Goal: Transaction & Acquisition: Obtain resource

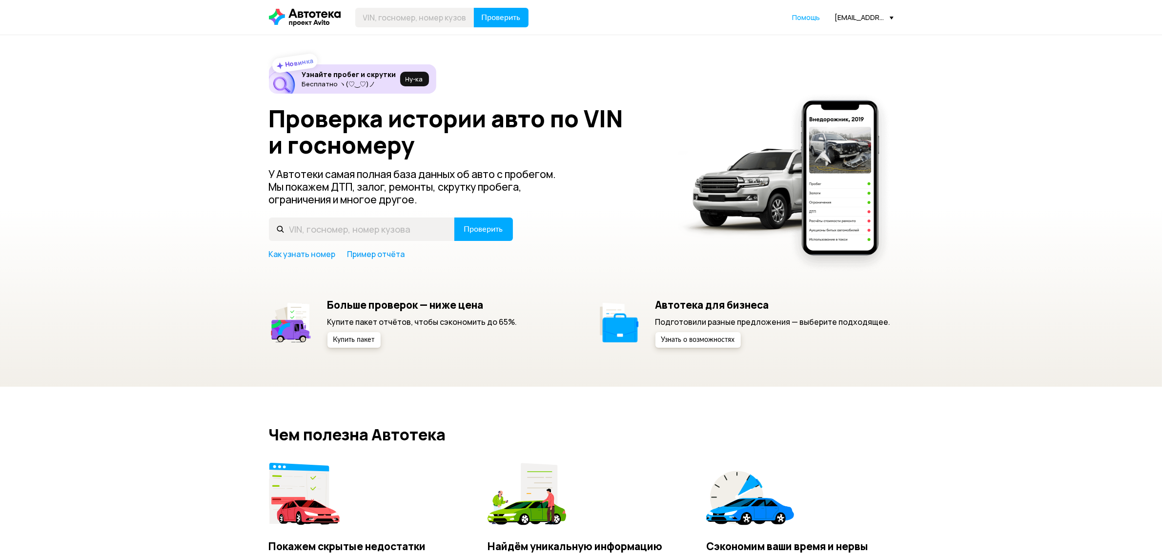
click at [866, 15] on div "[EMAIL_ADDRESS][DOMAIN_NAME]" at bounding box center [864, 17] width 59 height 9
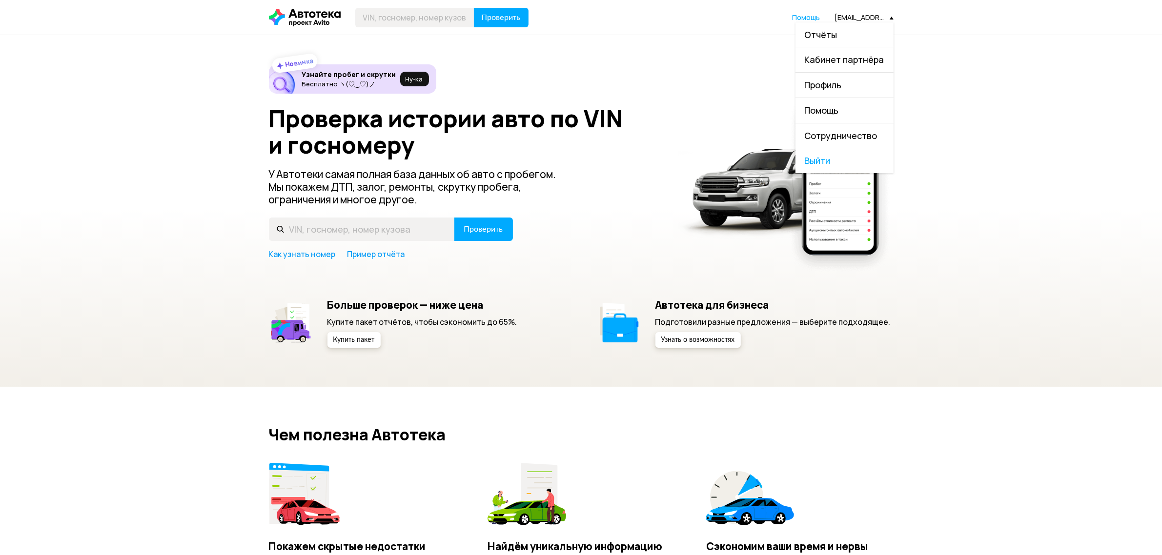
click at [826, 40] on link "Отчёты" at bounding box center [844, 34] width 98 height 25
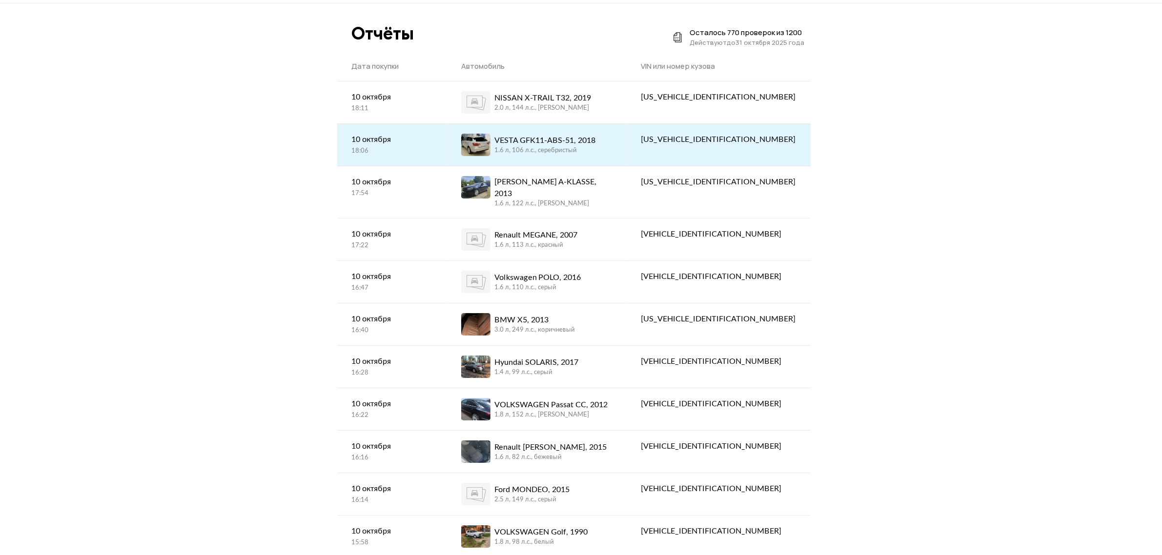
scroll to position [122, 0]
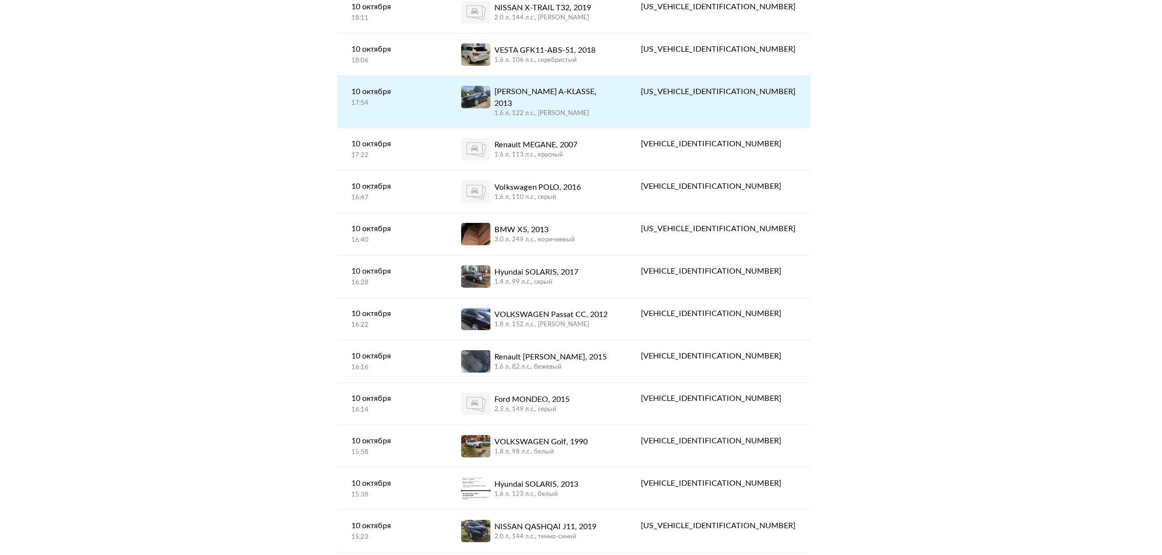
click at [611, 109] on div "1.6 л, 122 л.c., [PERSON_NAME]" at bounding box center [552, 113] width 117 height 9
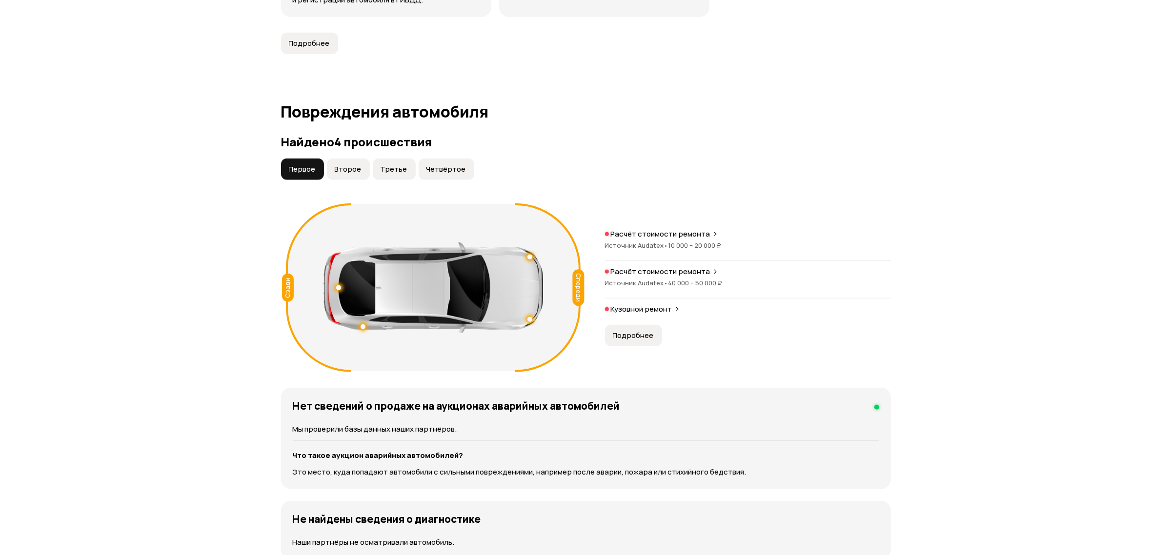
scroll to position [915, 0]
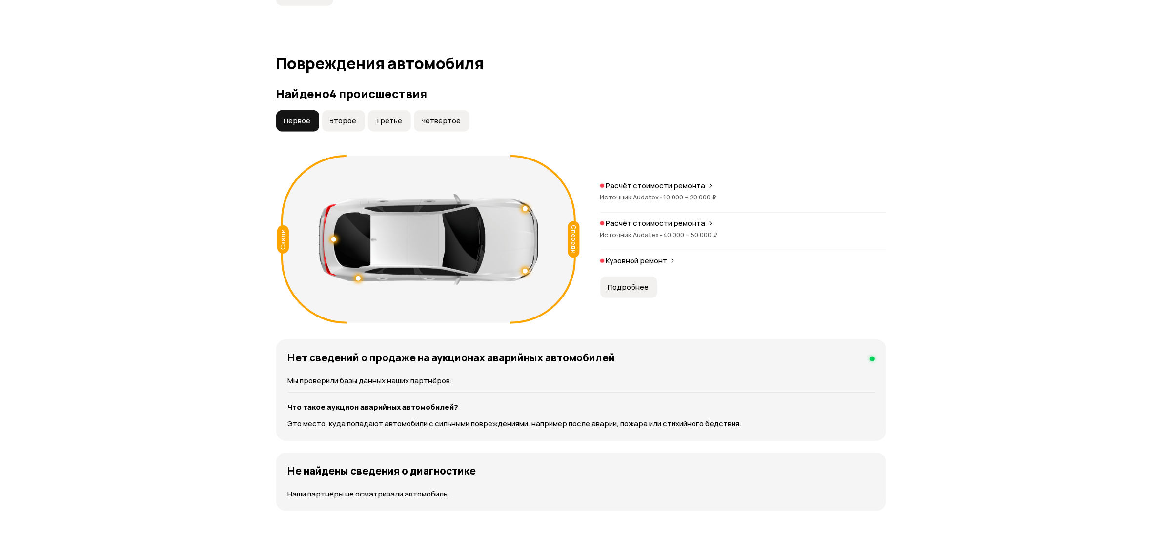
click at [687, 196] on span "10 000 – 20 000 ₽" at bounding box center [690, 197] width 53 height 9
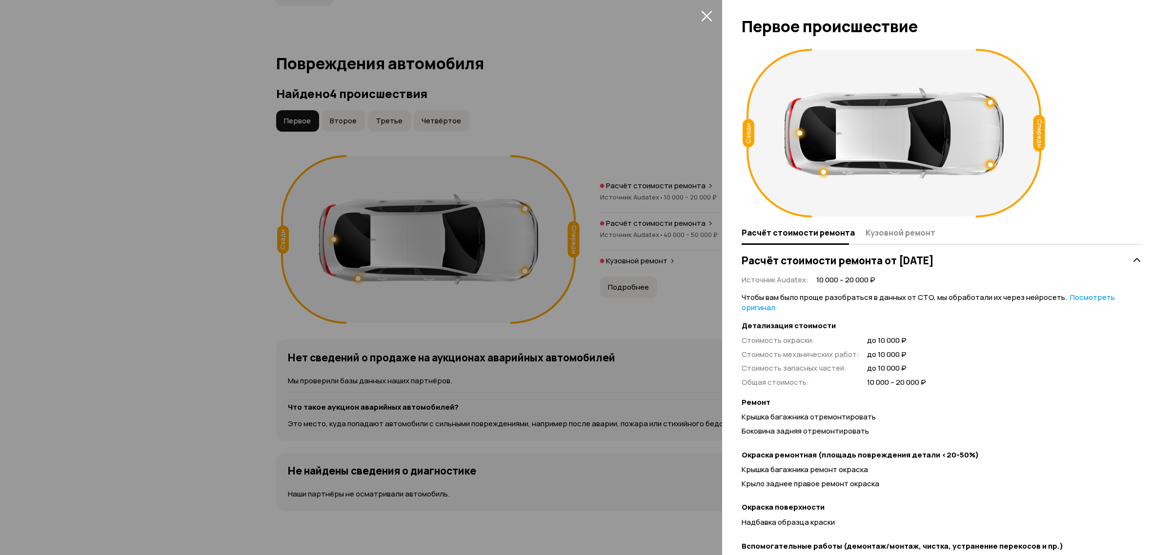
click at [657, 313] on div at bounding box center [585, 277] width 1171 height 555
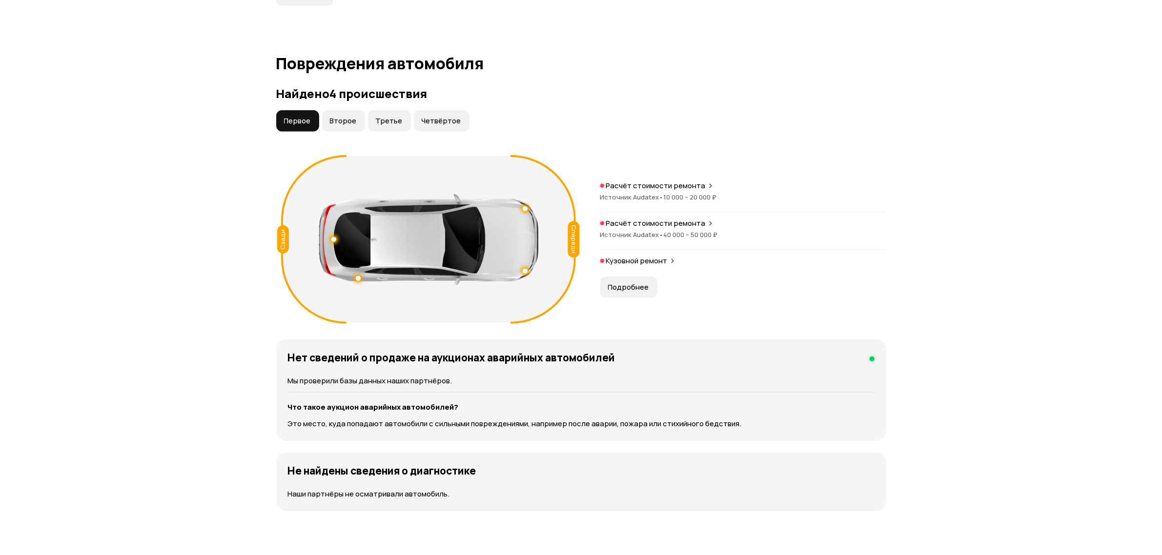
click at [647, 241] on div "Расчёт стоимости ремонта Источник Audatex • 40 000 – 50 000 ₽" at bounding box center [743, 235] width 286 height 32
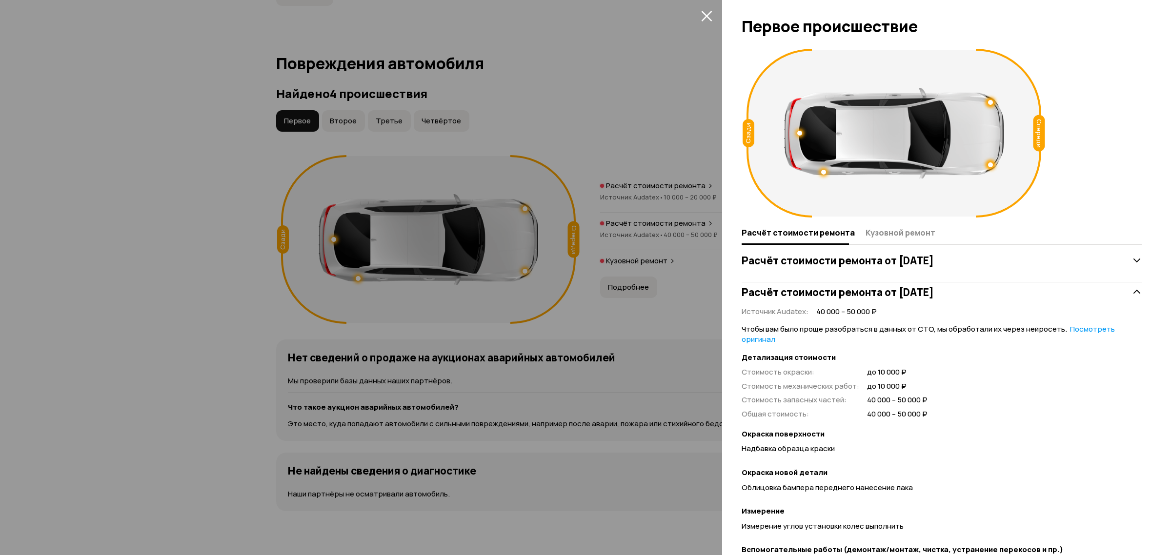
click at [636, 333] on div at bounding box center [585, 277] width 1171 height 555
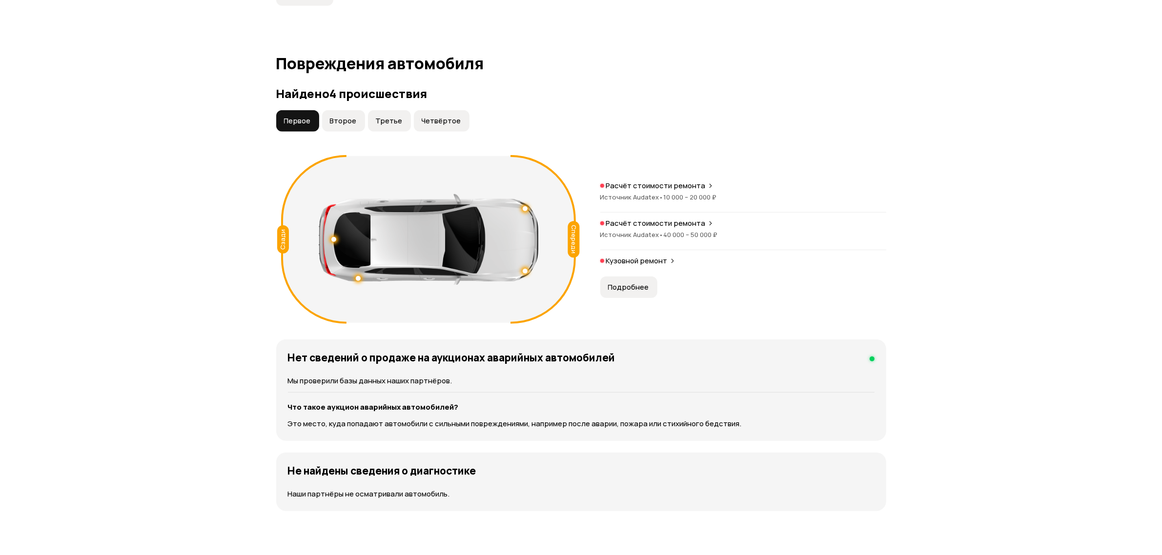
click at [635, 282] on button "Подробнее" at bounding box center [628, 287] width 57 height 21
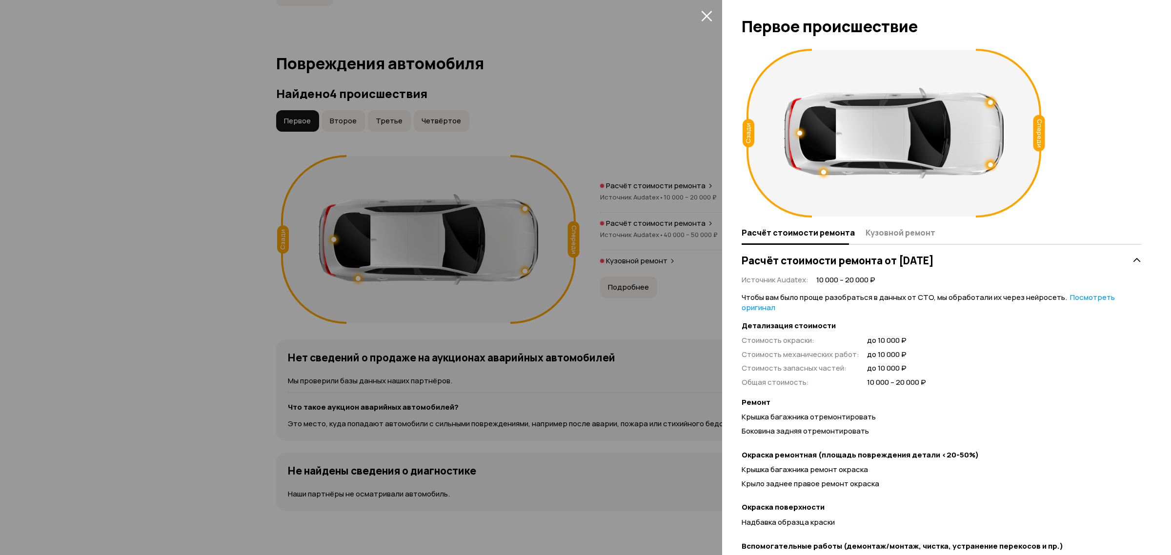
click at [549, 259] on div at bounding box center [585, 277] width 1171 height 555
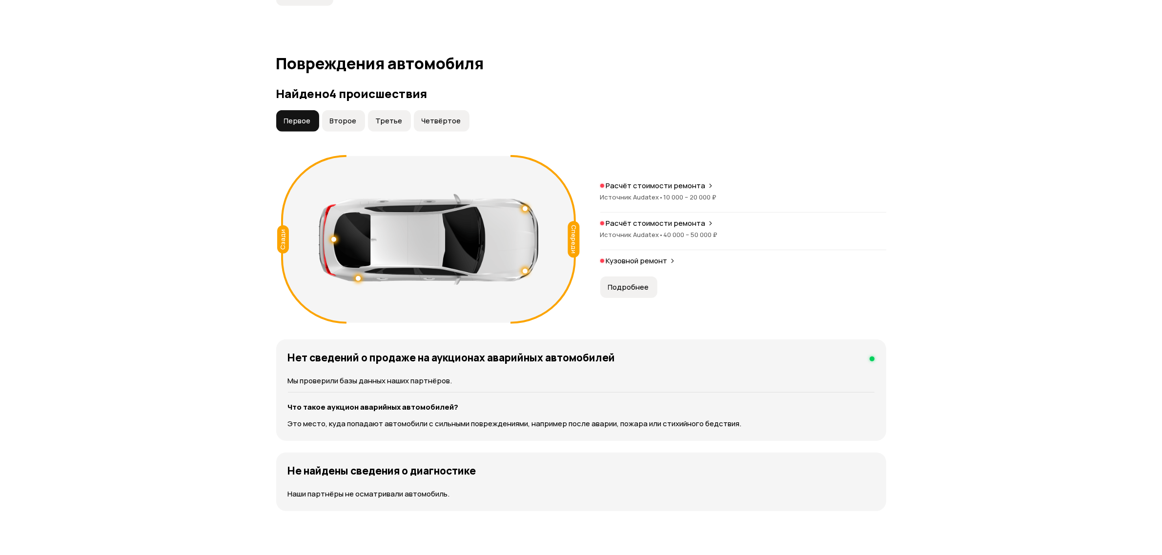
click at [337, 118] on span "Второе" at bounding box center [343, 121] width 27 height 10
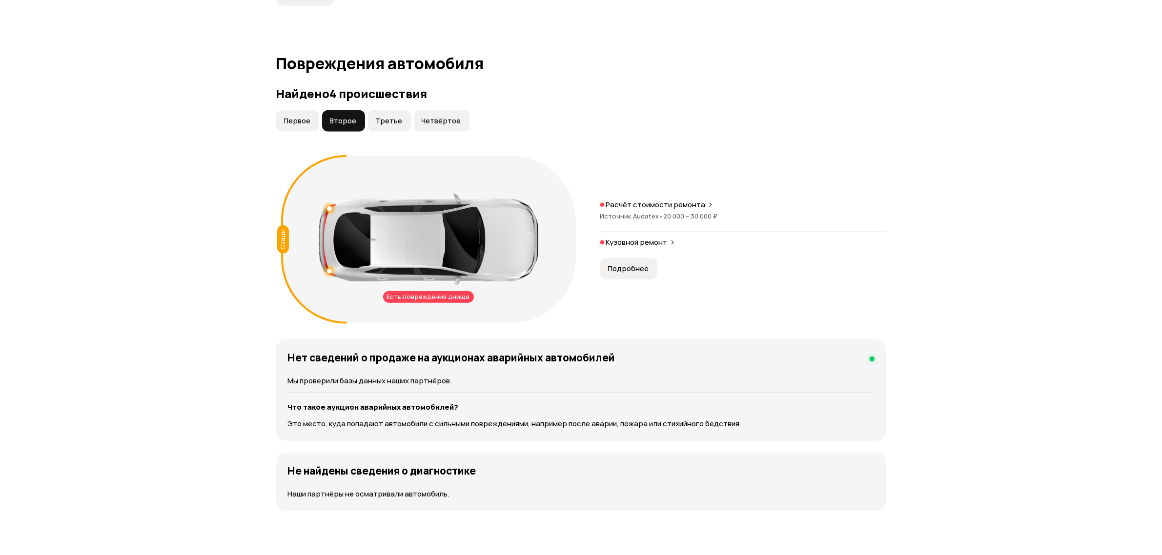
click at [625, 226] on div "Расчёт стоимости ремонта Источник Audatex • 20 000 – 30 000 ₽" at bounding box center [743, 216] width 286 height 32
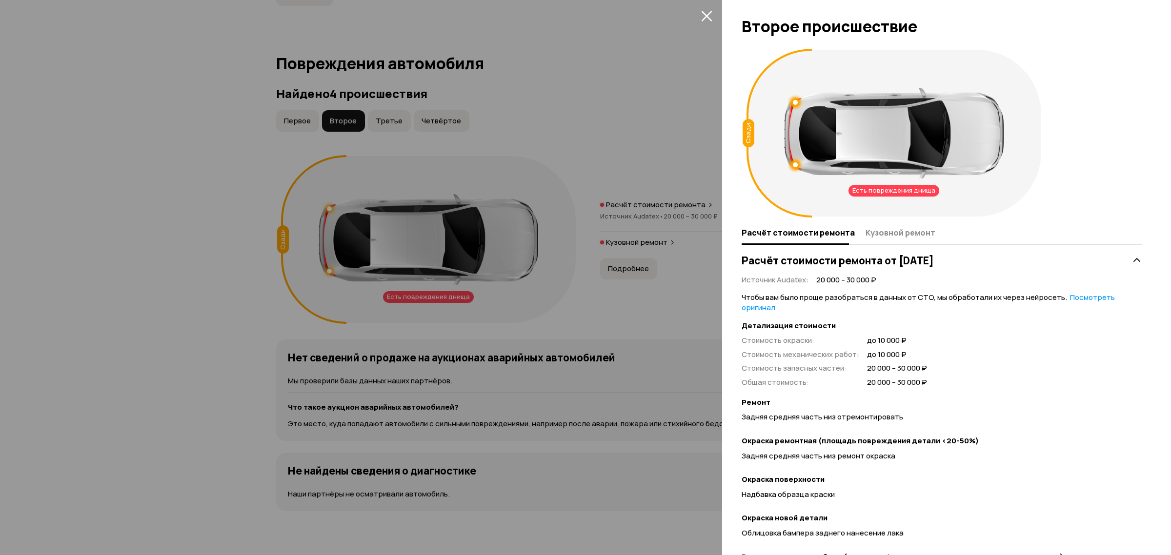
click at [410, 107] on div at bounding box center [585, 277] width 1171 height 555
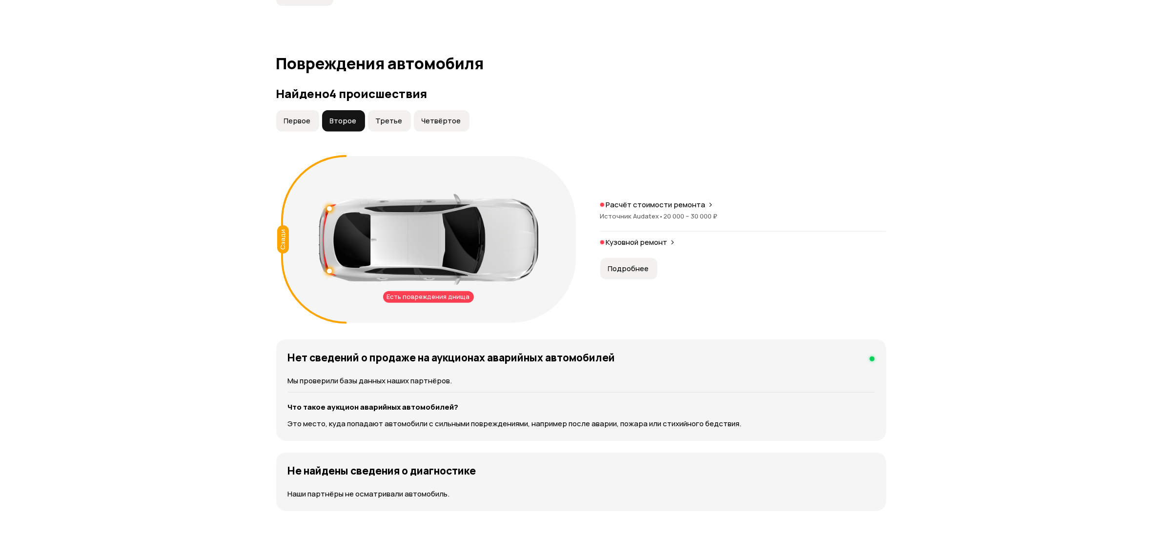
click at [399, 116] on button "Третье" at bounding box center [389, 120] width 43 height 21
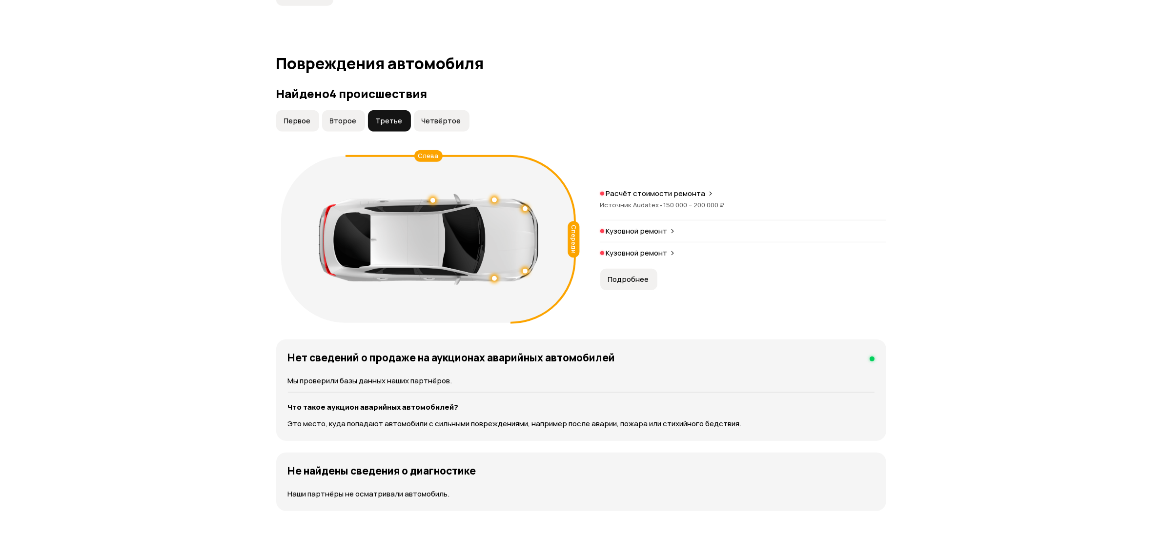
click at [662, 188] on div "Спереди Слева Расчёт стоимости ремонта Источник Audatex • 150 000 – 200 000 ₽ К…" at bounding box center [581, 239] width 610 height 177
click at [662, 200] on div "Расчёт стоимости ремонта Источник Audatex • 150 000 – 200 000 ₽" at bounding box center [743, 205] width 286 height 32
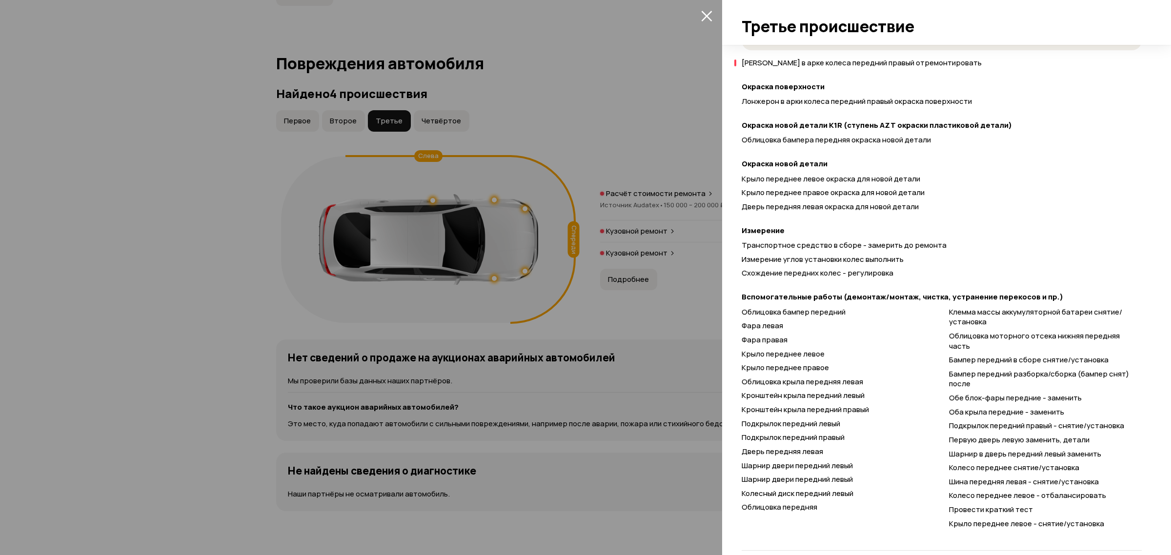
scroll to position [410, 0]
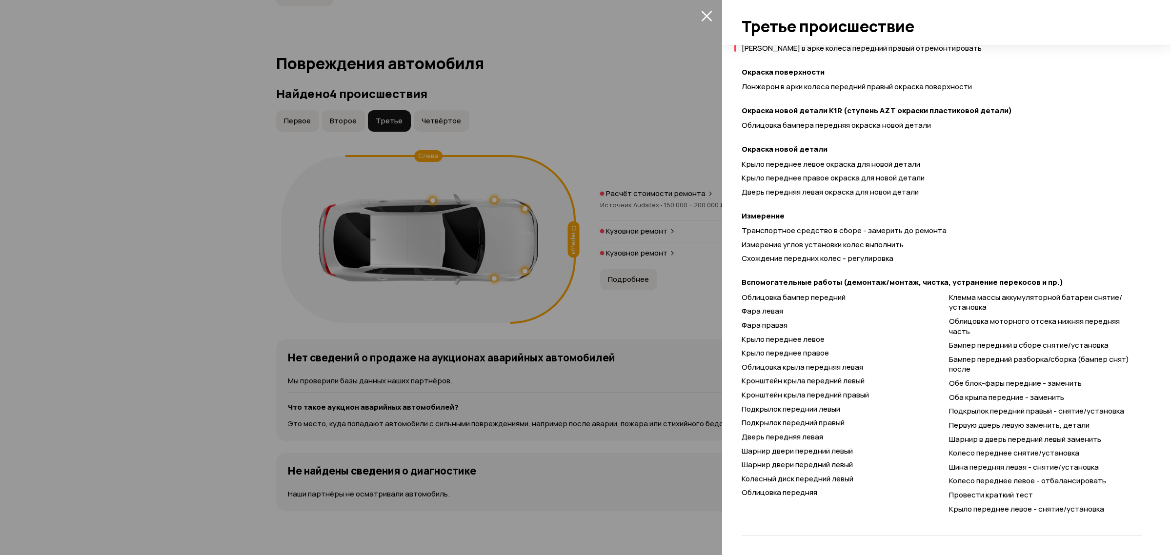
click at [588, 236] on div at bounding box center [585, 277] width 1171 height 555
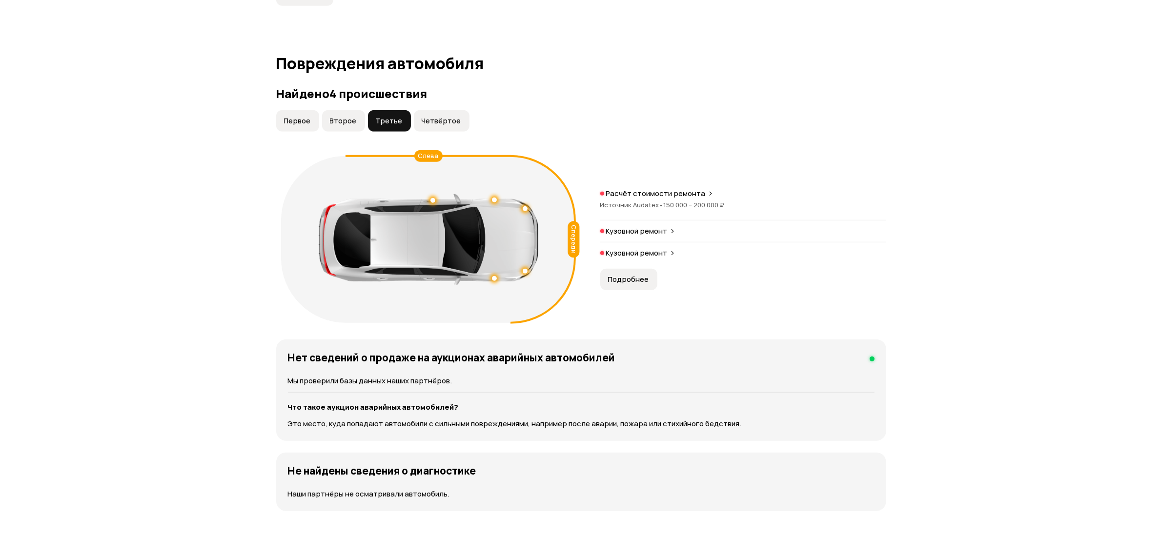
click at [464, 132] on div "Четвёртое" at bounding box center [442, 120] width 56 height 21
click at [455, 125] on span "Четвёртое" at bounding box center [442, 121] width 40 height 10
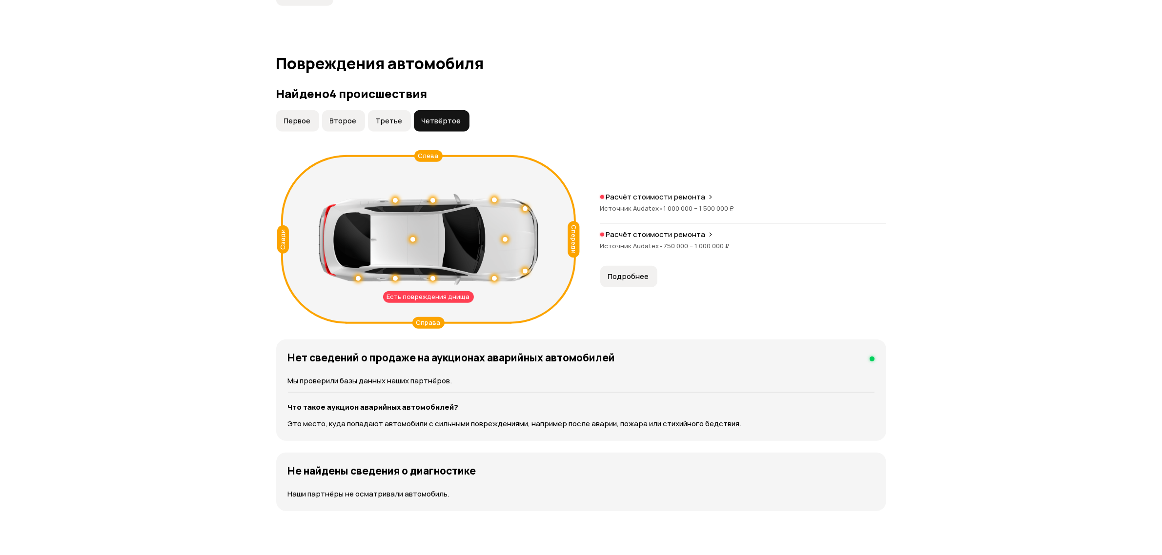
click at [659, 248] on span "•" at bounding box center [661, 246] width 4 height 9
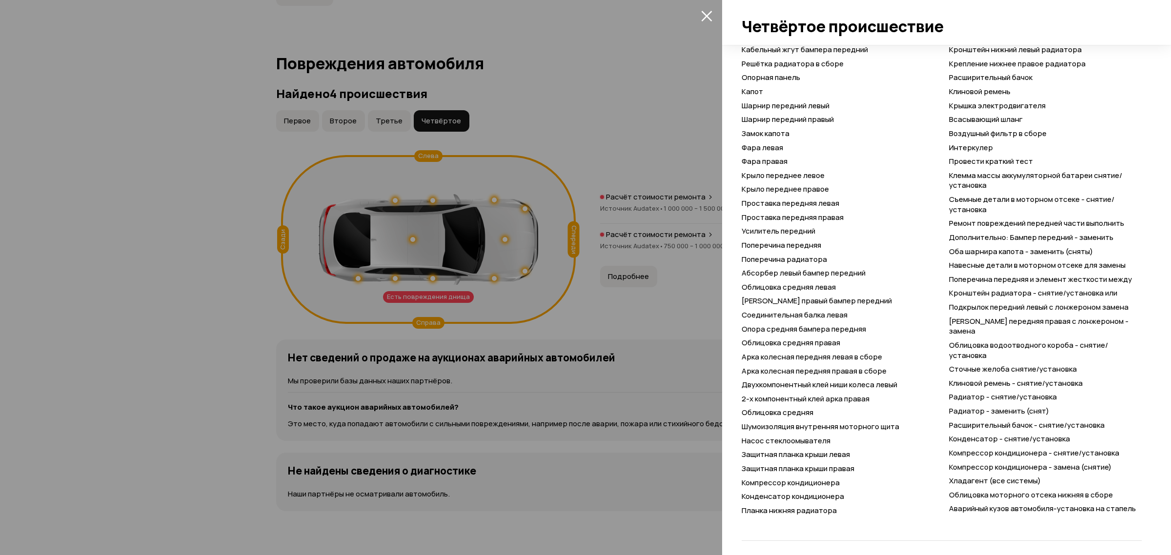
scroll to position [677, 0]
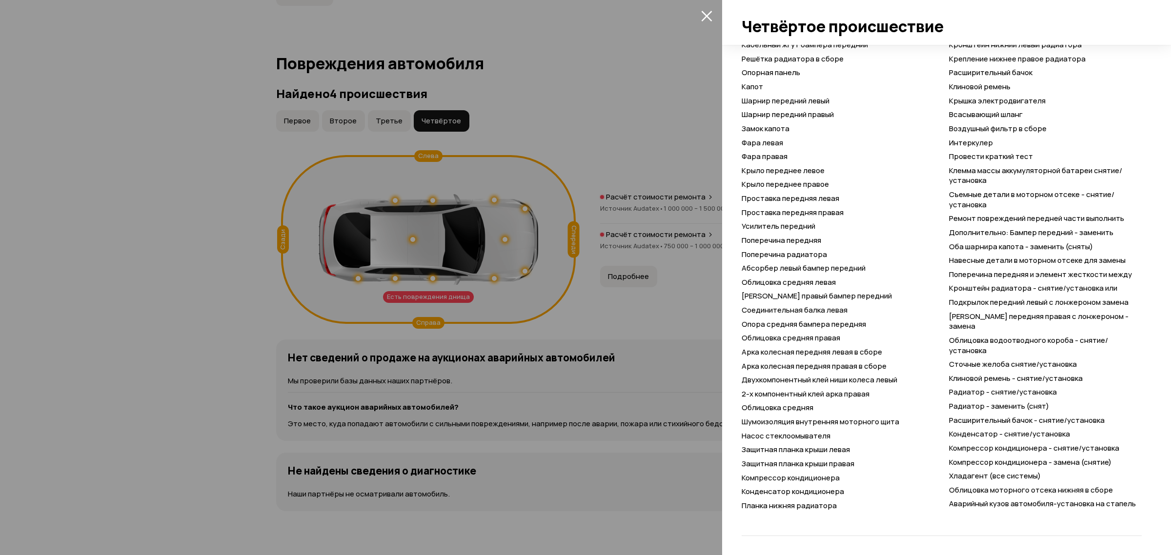
click at [704, 253] on div at bounding box center [585, 277] width 1171 height 555
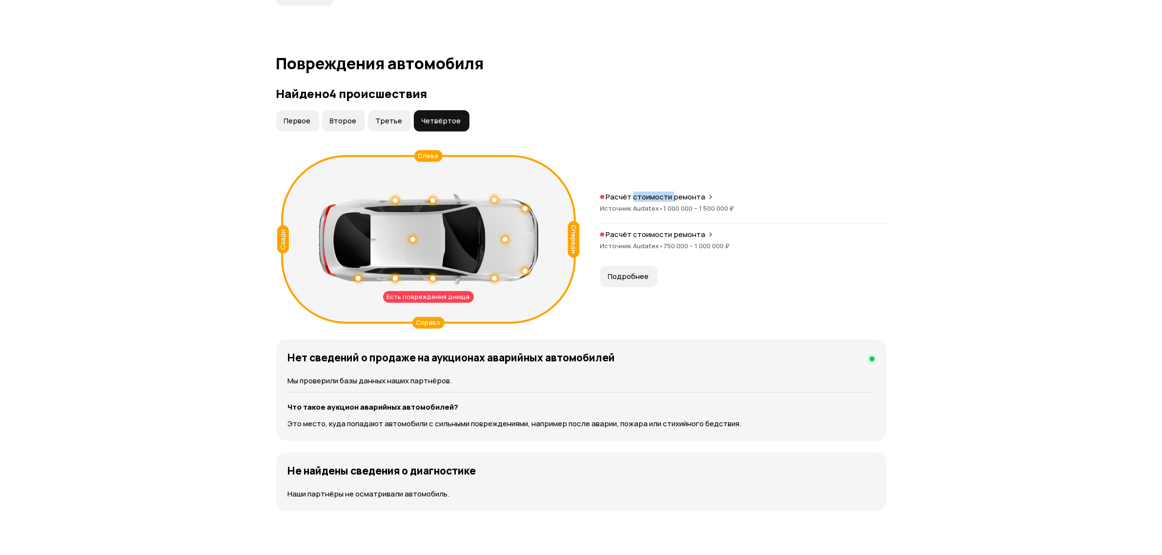
click at [660, 202] on p "Расчёт стоимости ремонта" at bounding box center [656, 197] width 100 height 10
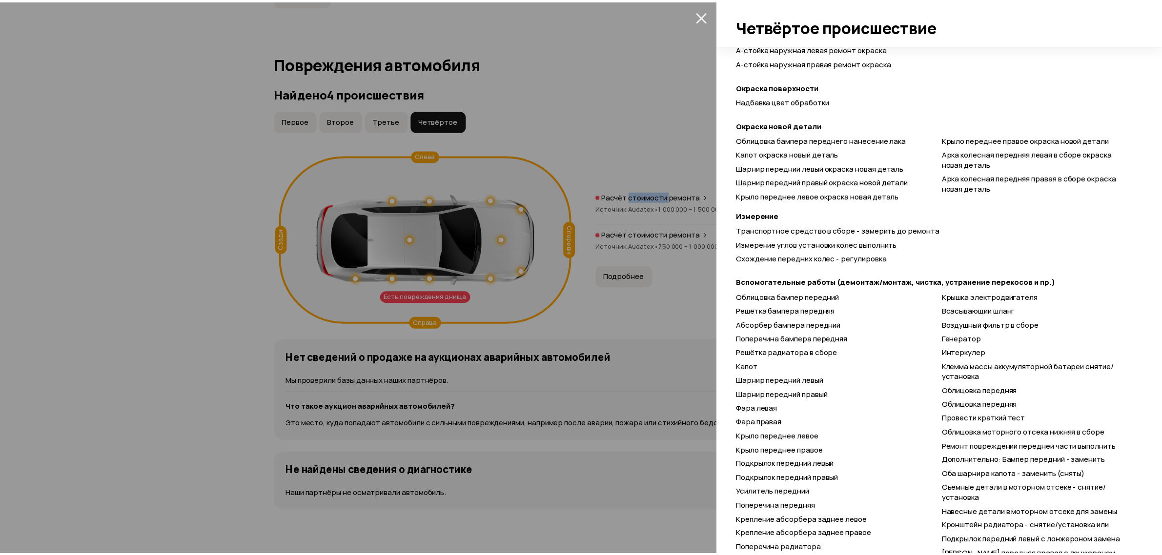
scroll to position [317, 0]
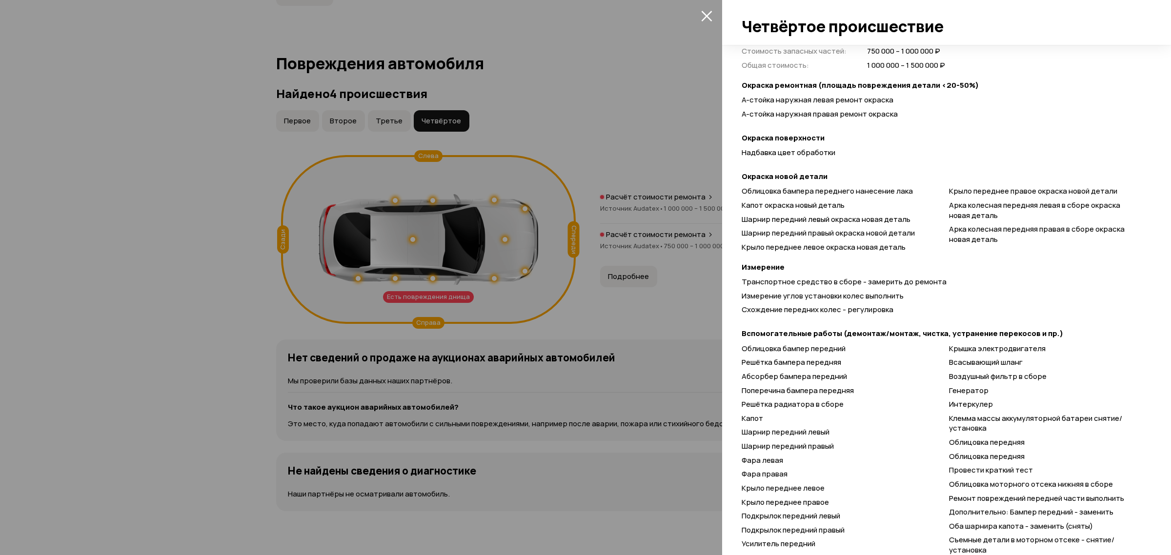
click at [720, 149] on div at bounding box center [585, 277] width 1171 height 555
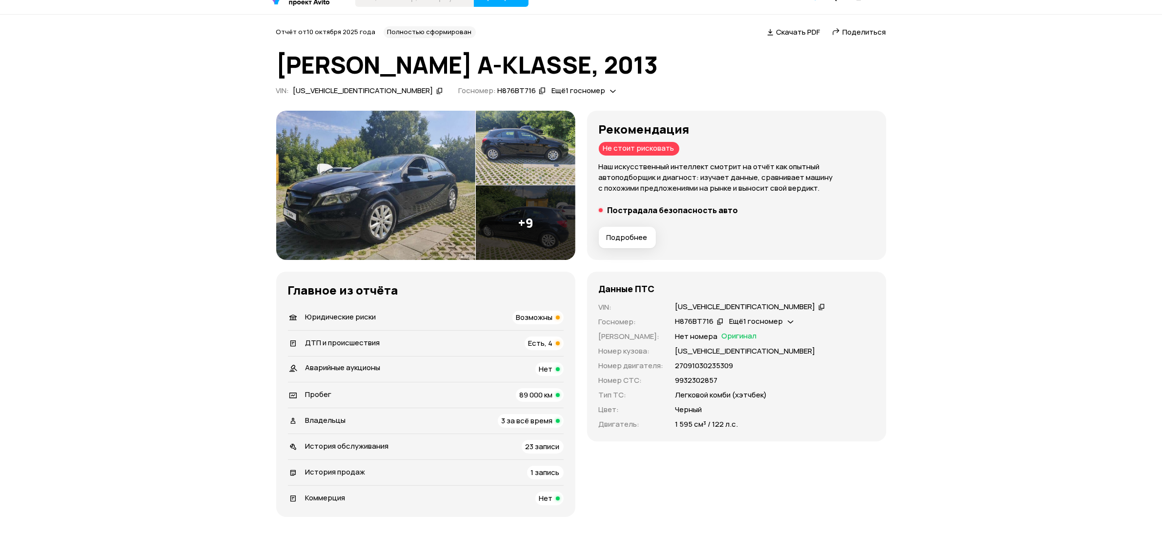
scroll to position [122, 0]
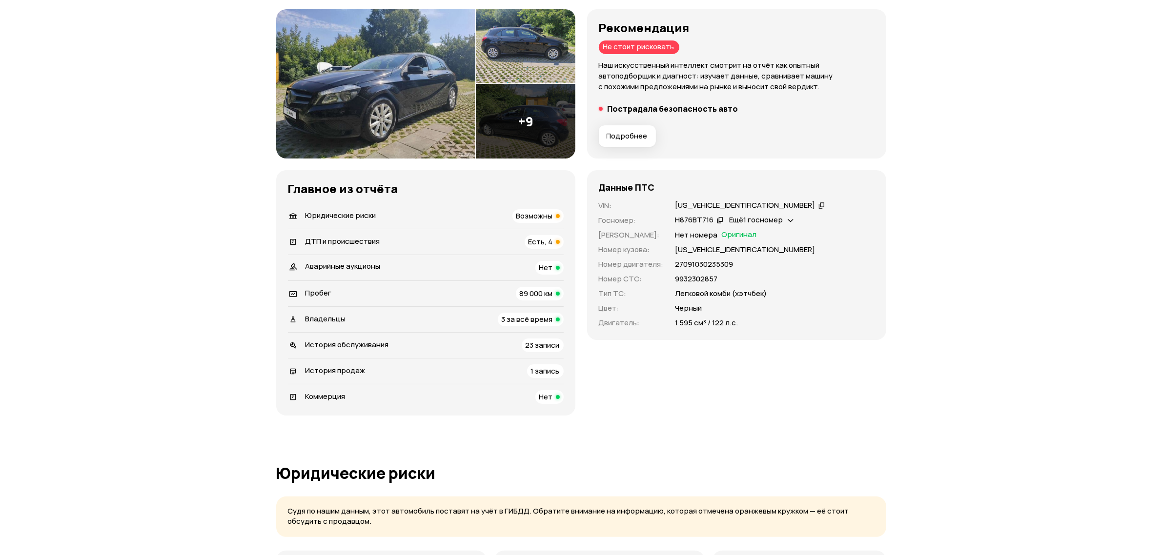
click at [818, 203] on icon at bounding box center [821, 206] width 7 height 10
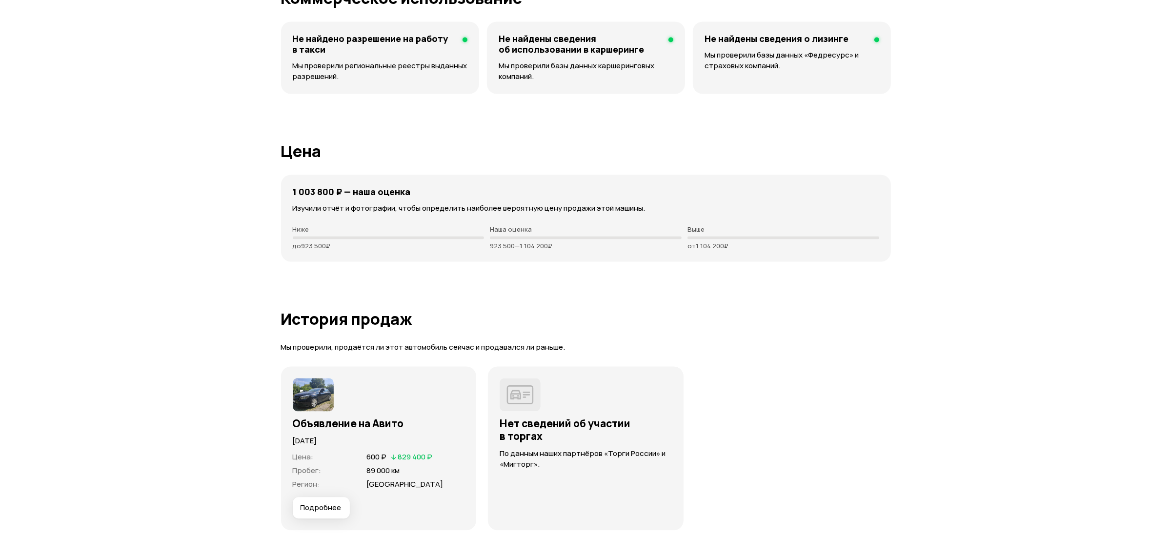
scroll to position [2586, 0]
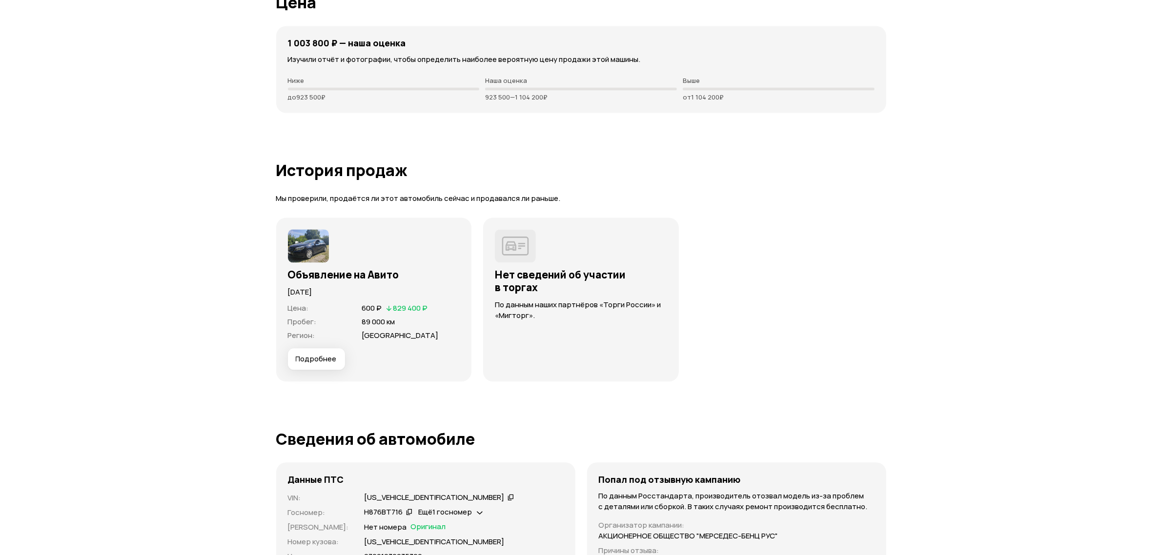
click at [299, 354] on span "Подробнее" at bounding box center [316, 359] width 41 height 10
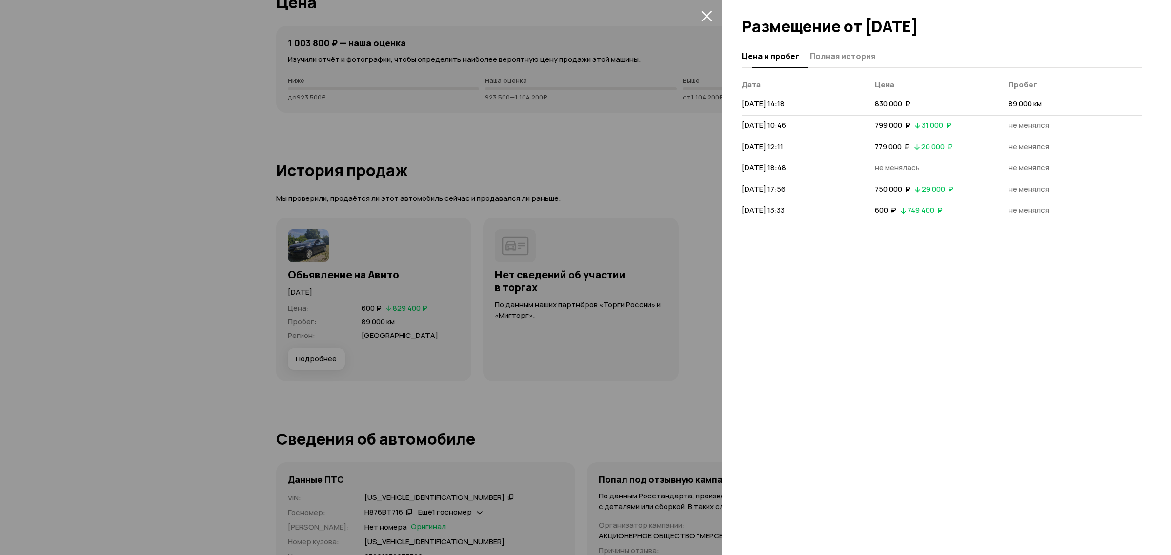
click at [817, 65] on button "Полная история" at bounding box center [841, 55] width 68 height 19
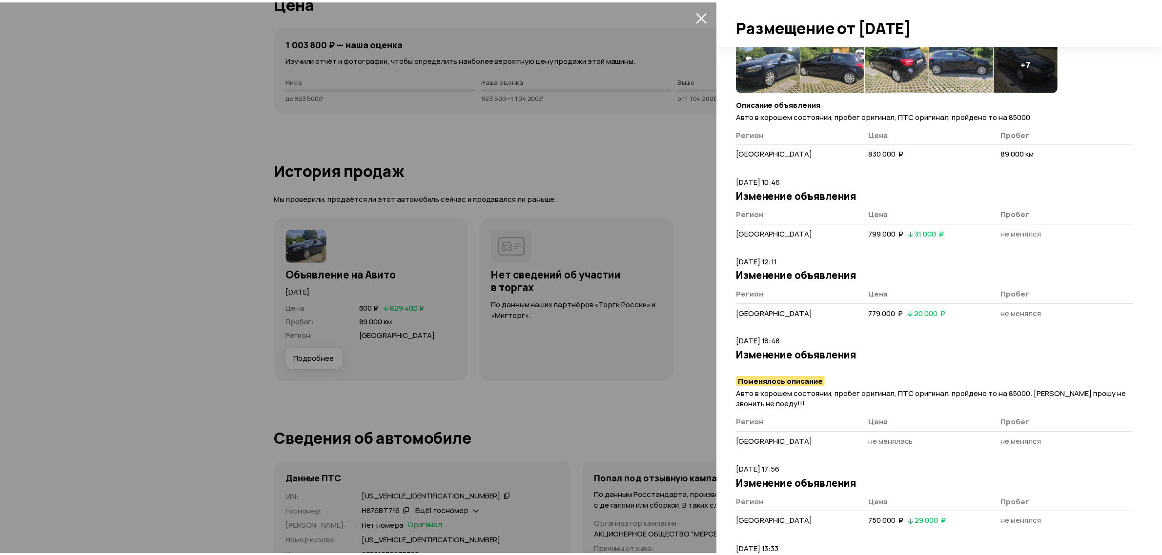
scroll to position [0, 0]
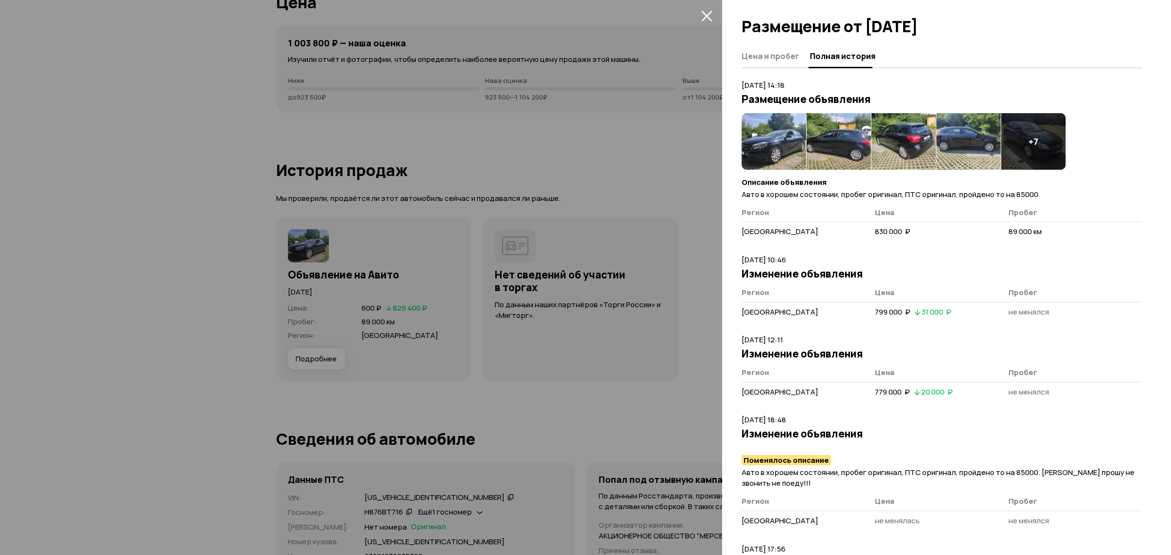
click at [774, 130] on img at bounding box center [774, 141] width 64 height 57
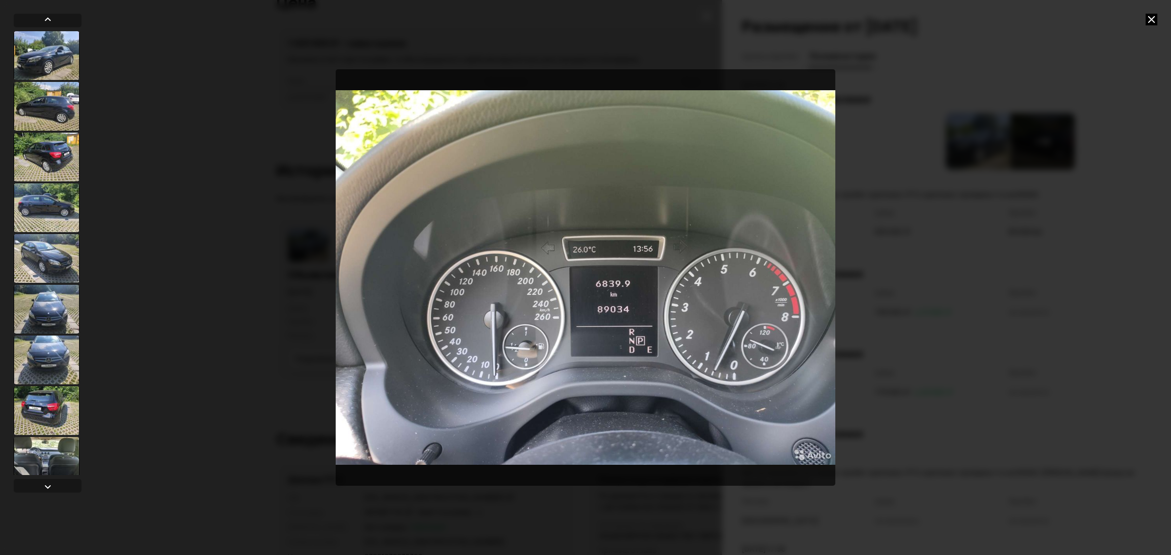
click at [1153, 14] on icon at bounding box center [1152, 20] width 12 height 12
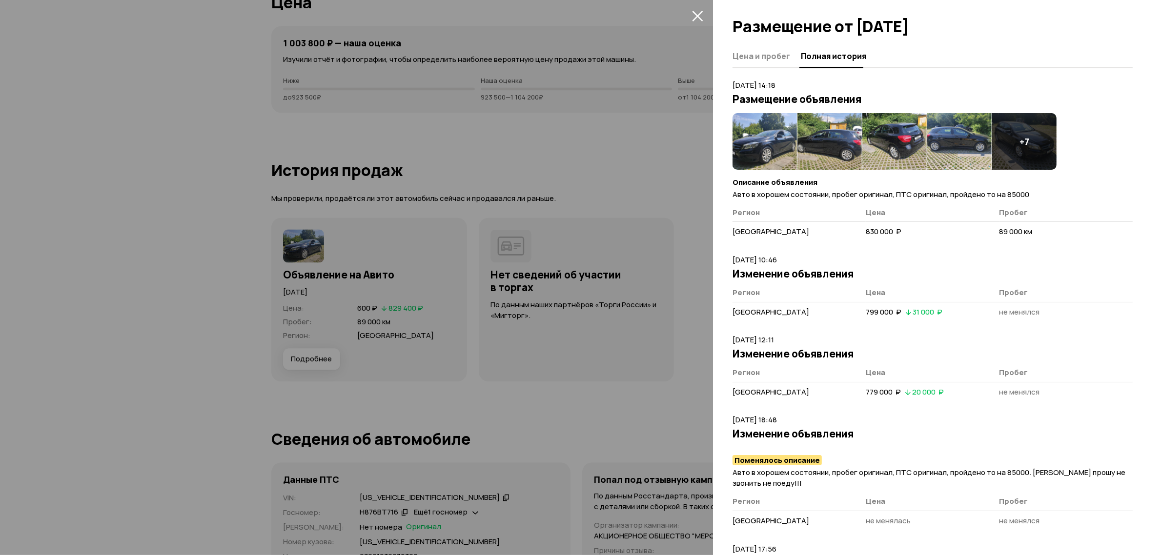
click at [671, 171] on div at bounding box center [581, 277] width 1162 height 555
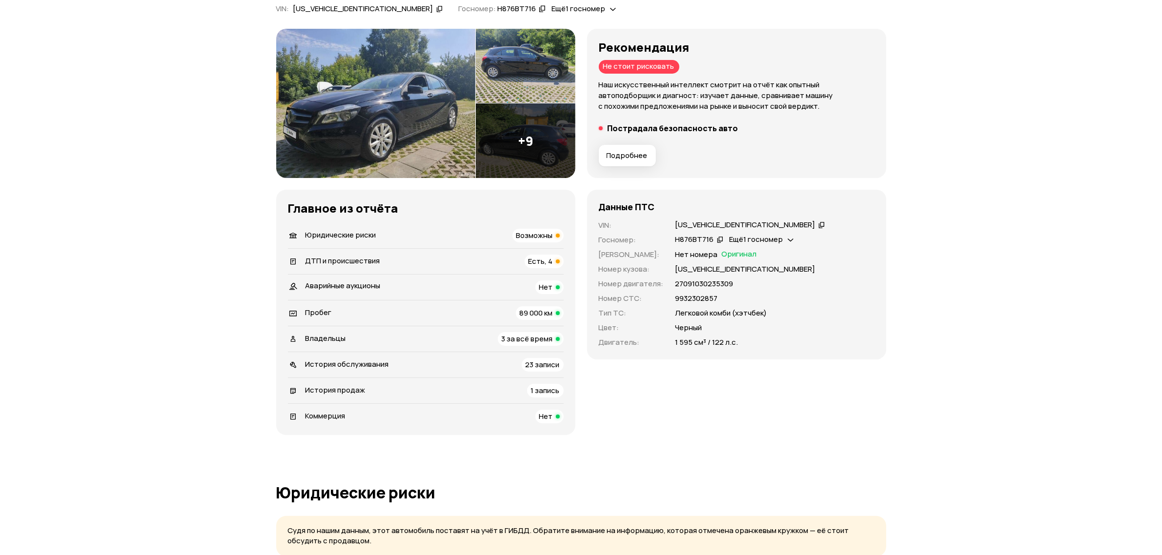
scroll to position [244, 0]
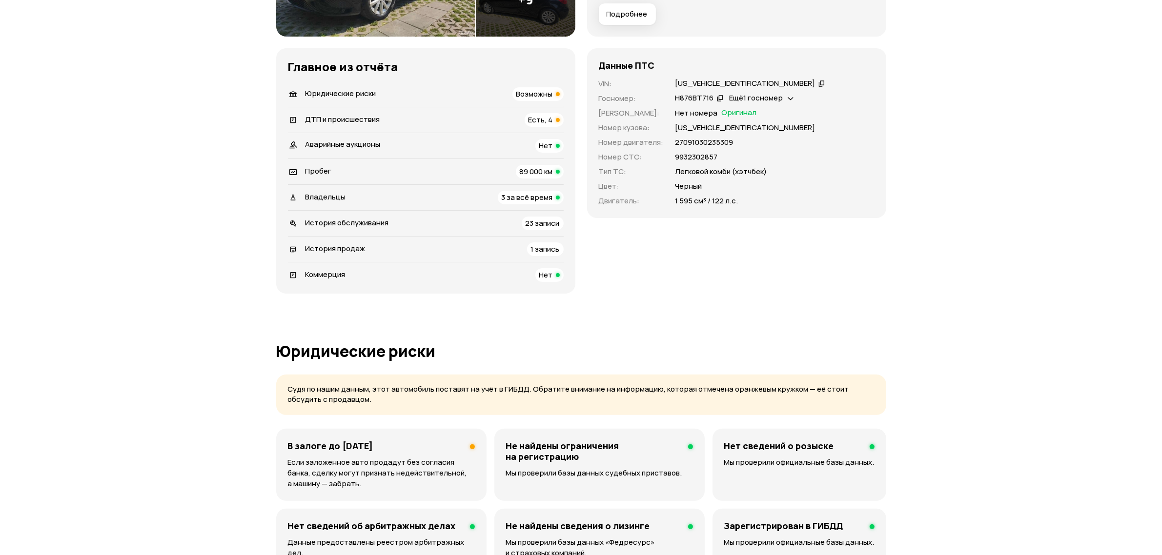
click at [818, 84] on icon at bounding box center [821, 84] width 7 height 10
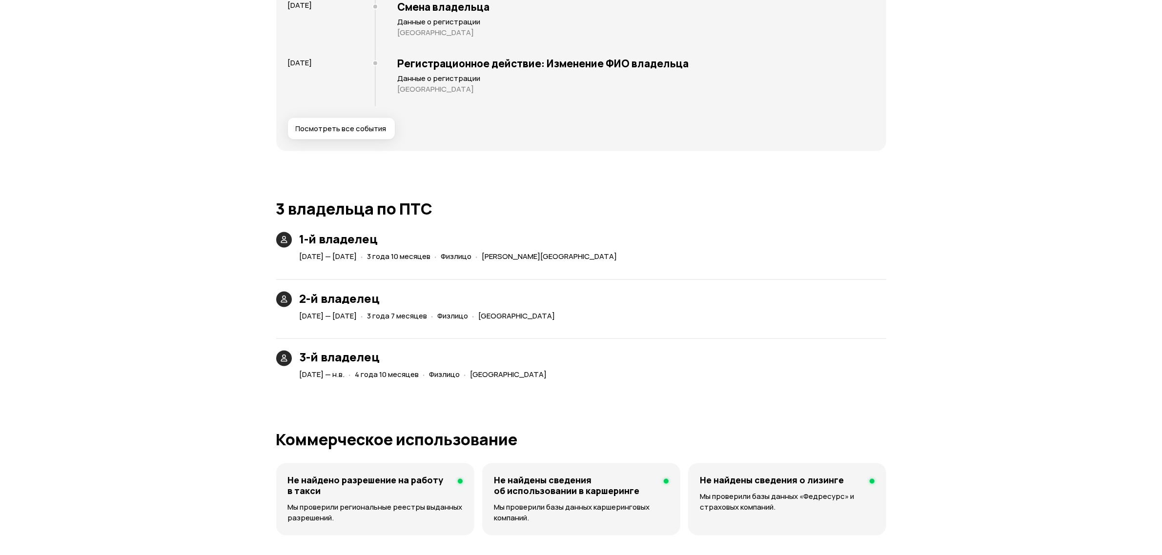
scroll to position [1952, 0]
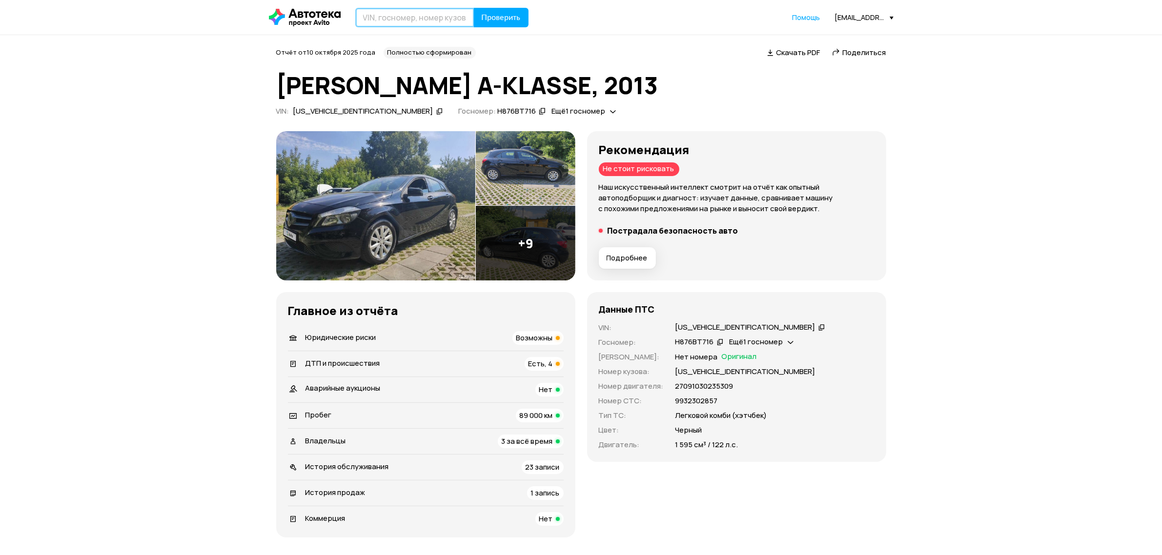
click at [413, 22] on input "text" at bounding box center [414, 18] width 119 height 20
type input "С720КМ716"
click at [474, 8] on button "Проверить" at bounding box center [501, 18] width 55 height 20
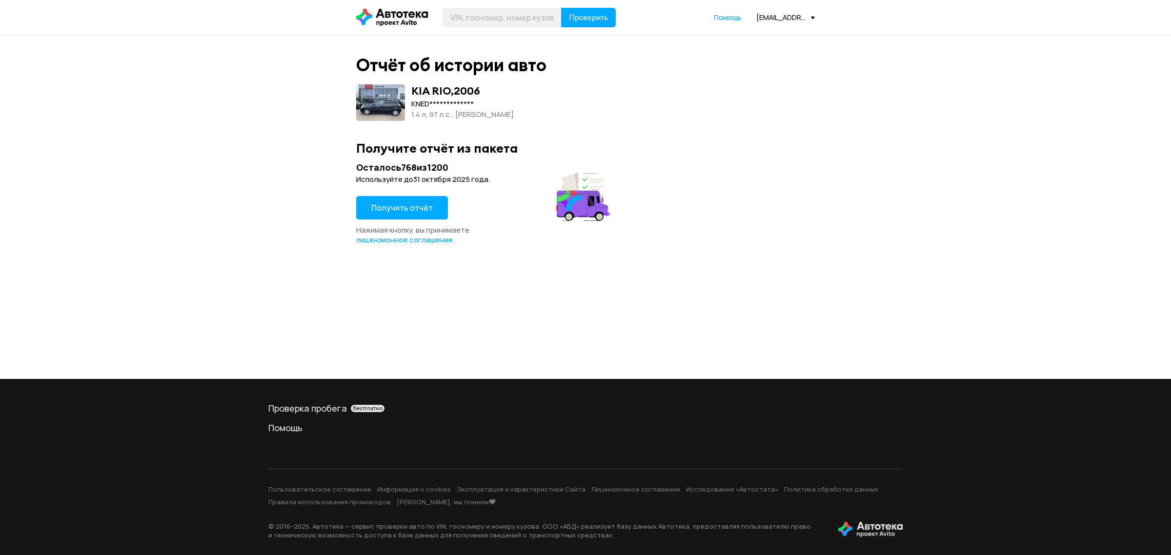
click at [403, 203] on span "Получить отчёт" at bounding box center [401, 207] width 61 height 11
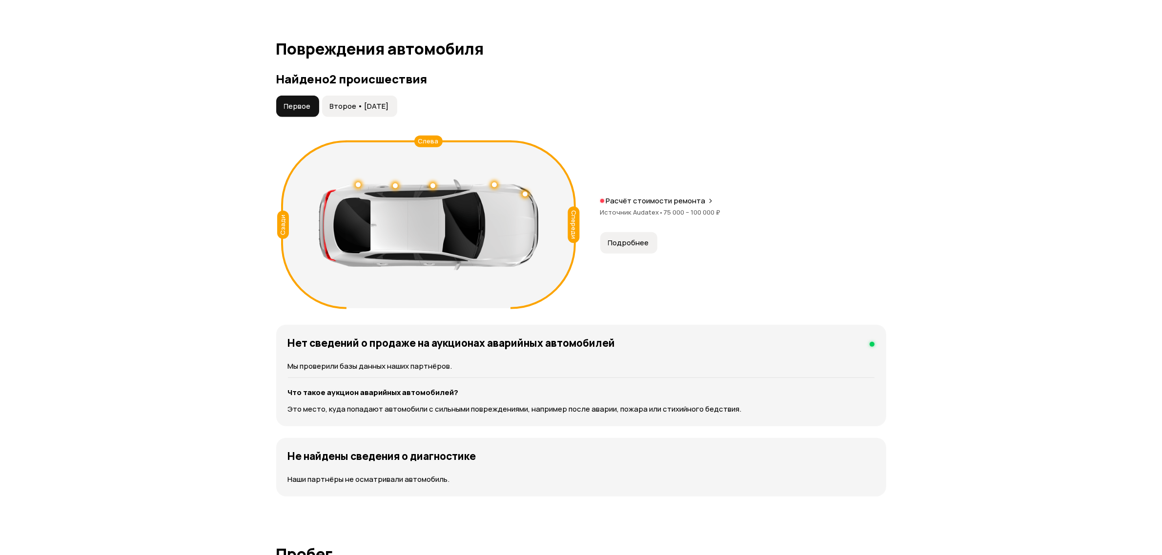
scroll to position [976, 0]
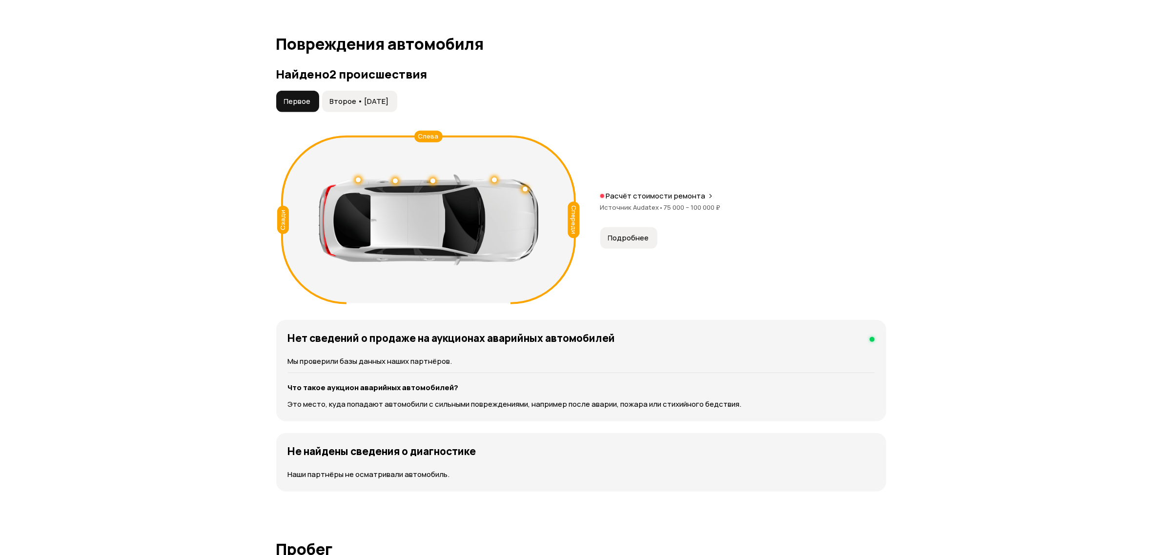
click at [379, 108] on button "Второе • 08 янв 2020" at bounding box center [359, 101] width 75 height 21
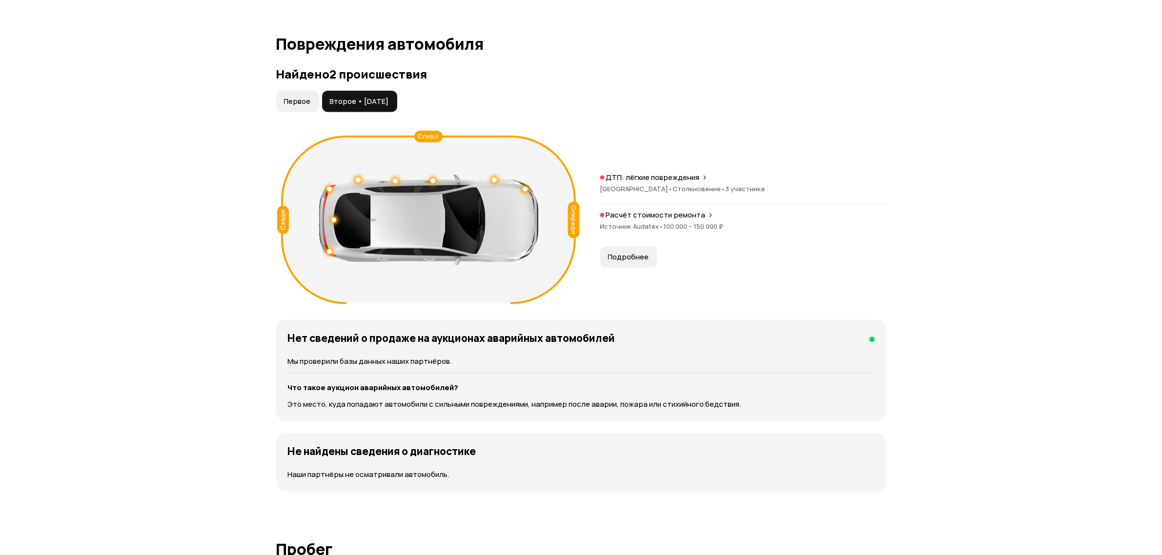
click at [643, 169] on div "Спереди Сзади Слева ДТП: лёгкие повреждения Смоленская область • Столкновение •…" at bounding box center [581, 220] width 610 height 177
click at [650, 185] on span "Смоленская область •" at bounding box center [636, 188] width 73 height 9
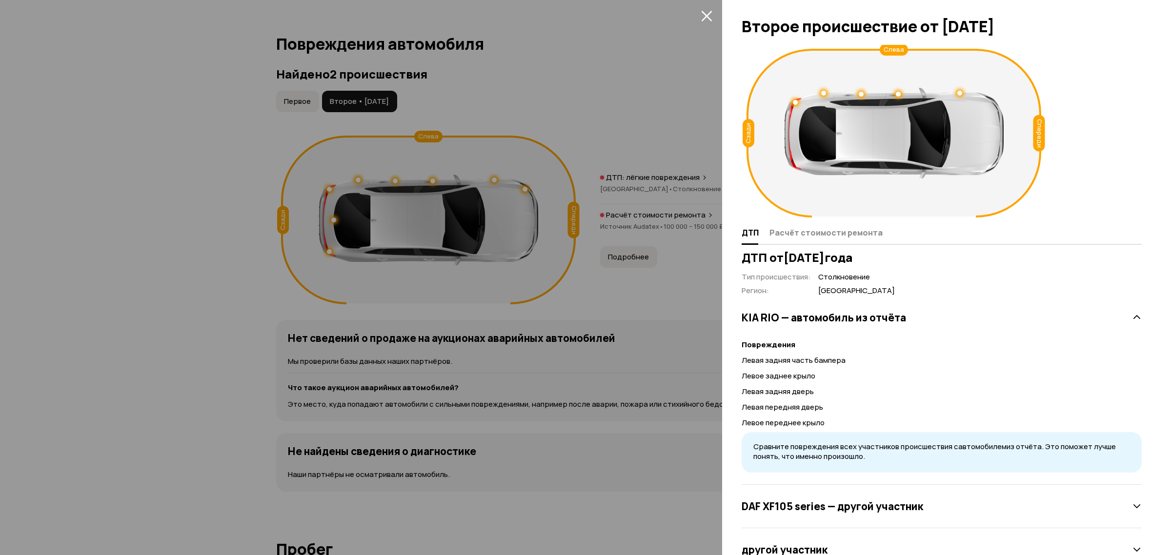
click at [649, 332] on div at bounding box center [585, 277] width 1171 height 555
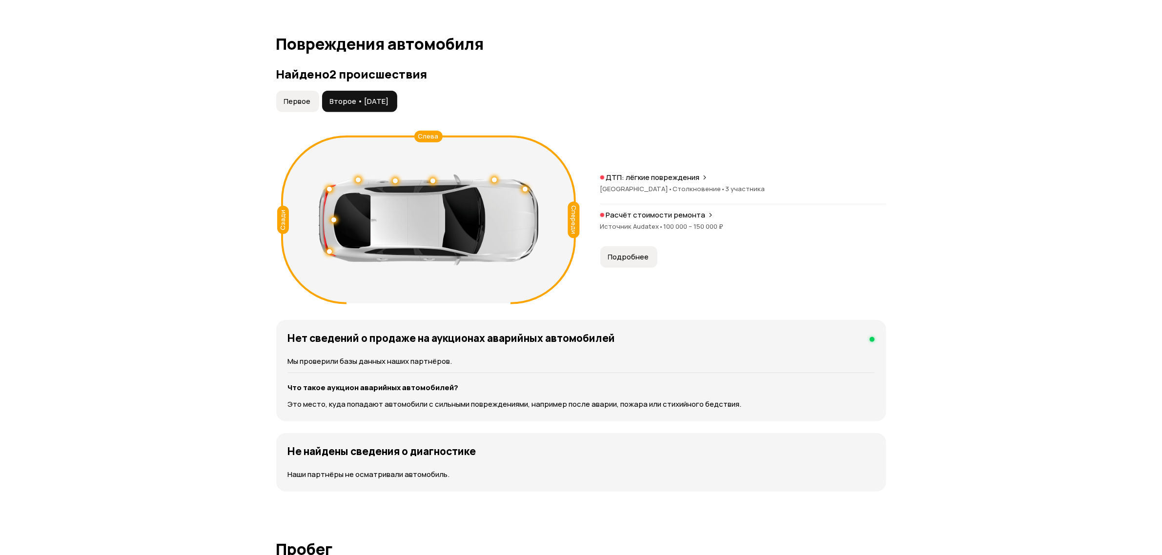
click at [304, 101] on span "Первое" at bounding box center [297, 102] width 27 height 10
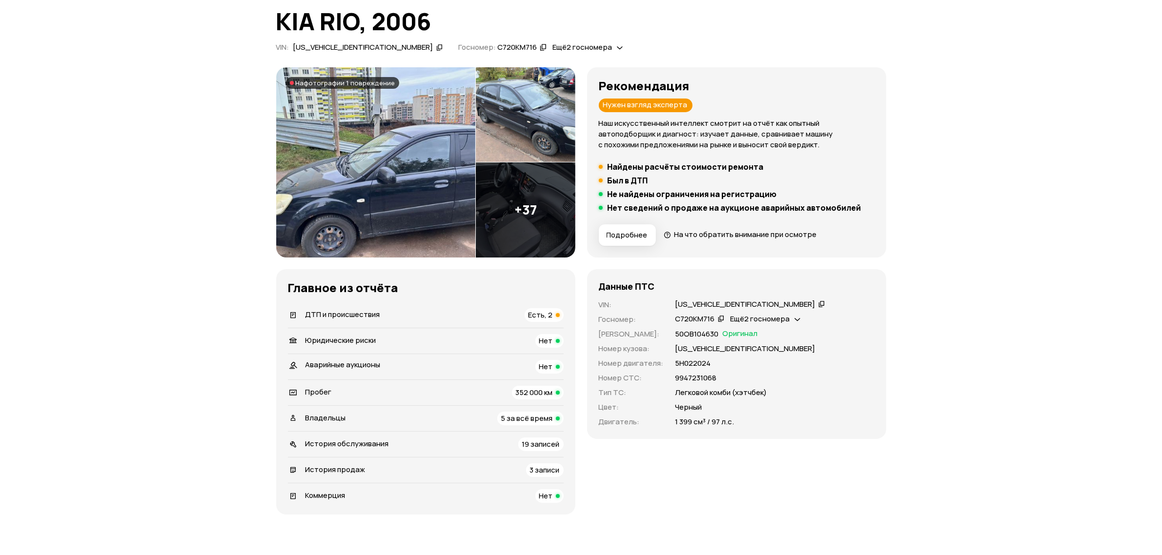
scroll to position [0, 0]
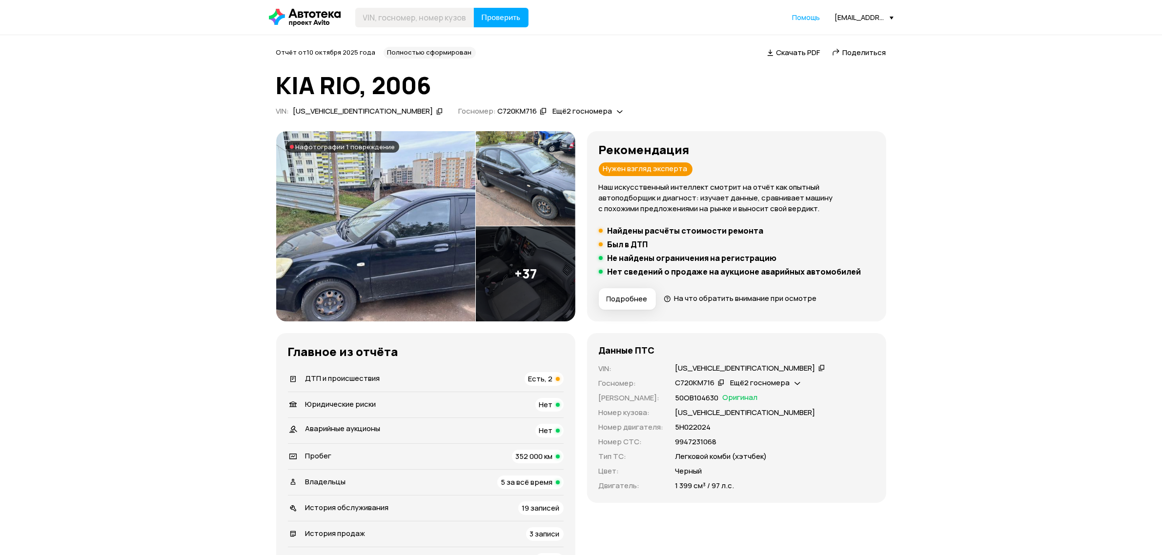
click at [818, 372] on icon at bounding box center [821, 368] width 7 height 10
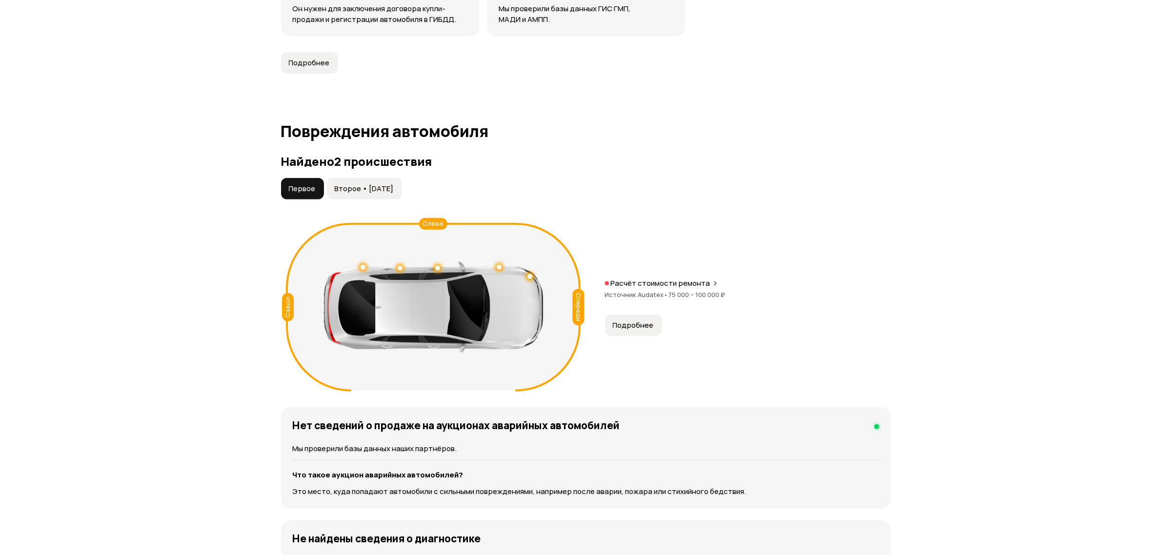
scroll to position [915, 0]
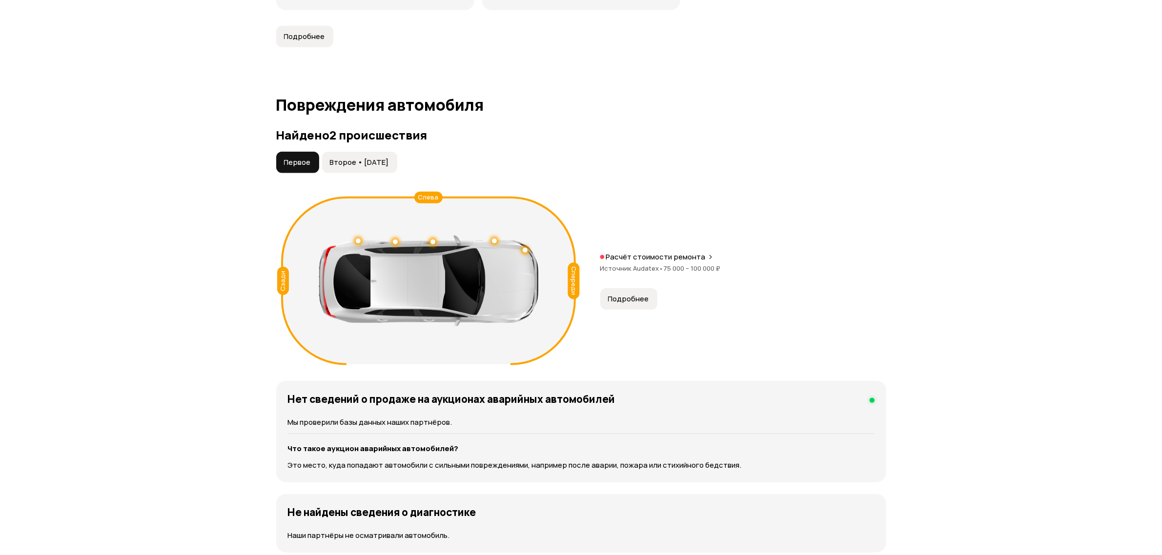
click at [362, 147] on div "Найдено 2 происшествия Первое Второе • 08 янв 2020 Спереди Сзади Слева Расчёт с…" at bounding box center [581, 248] width 610 height 241
click at [427, 202] on div "Слева" at bounding box center [428, 198] width 28 height 12
click at [621, 298] on span "Подробнее" at bounding box center [628, 299] width 41 height 10
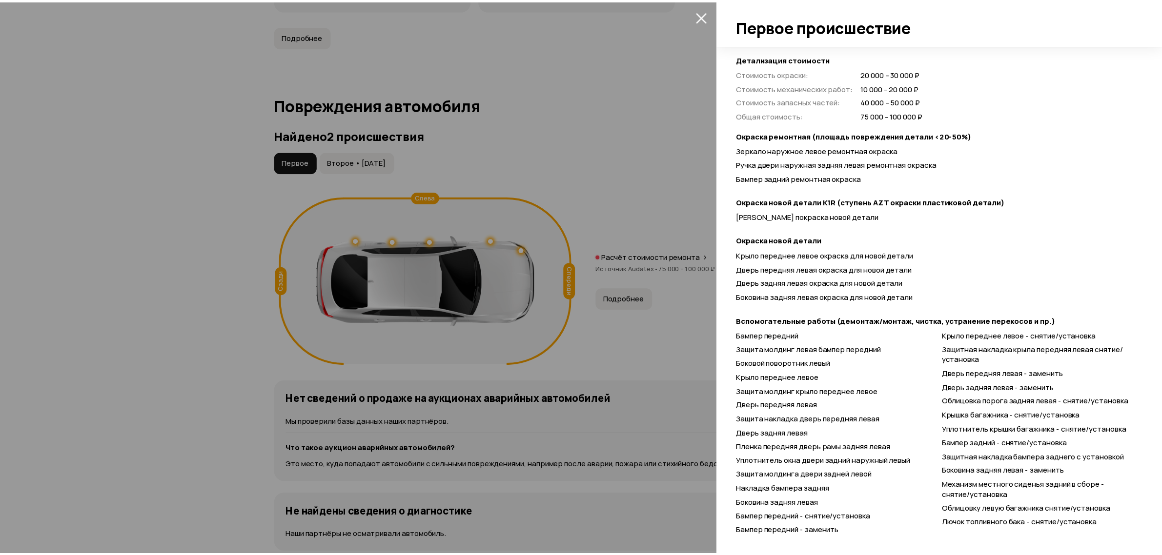
scroll to position [289, 0]
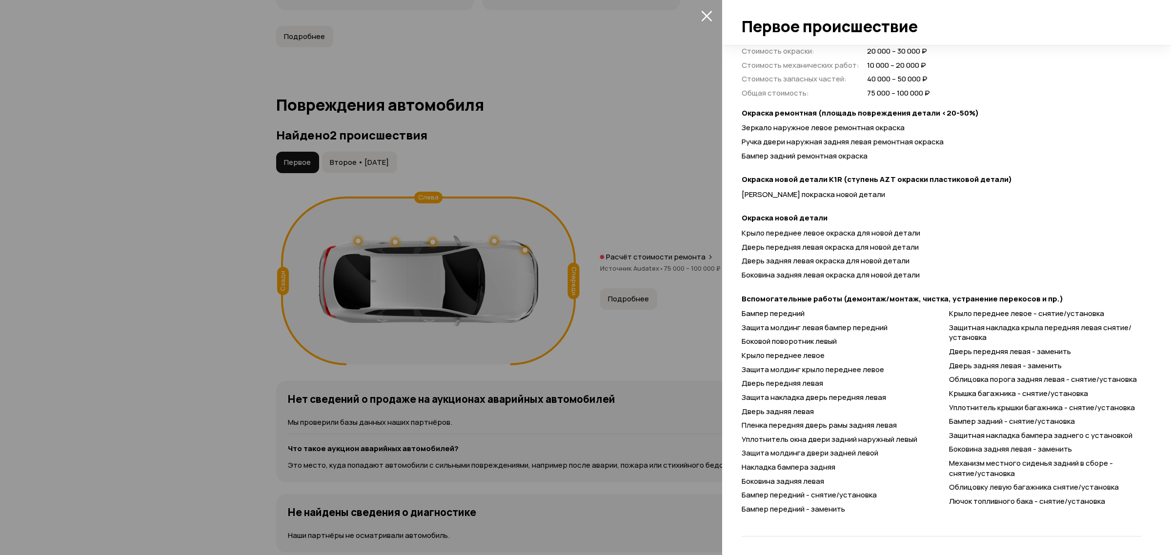
click at [594, 186] on div at bounding box center [585, 277] width 1171 height 555
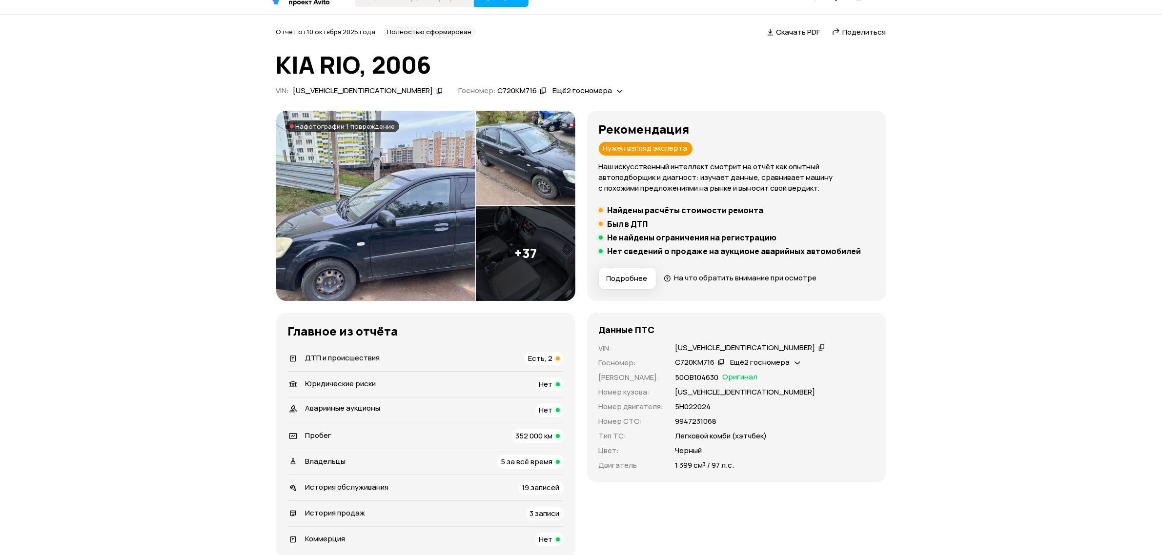
scroll to position [0, 0]
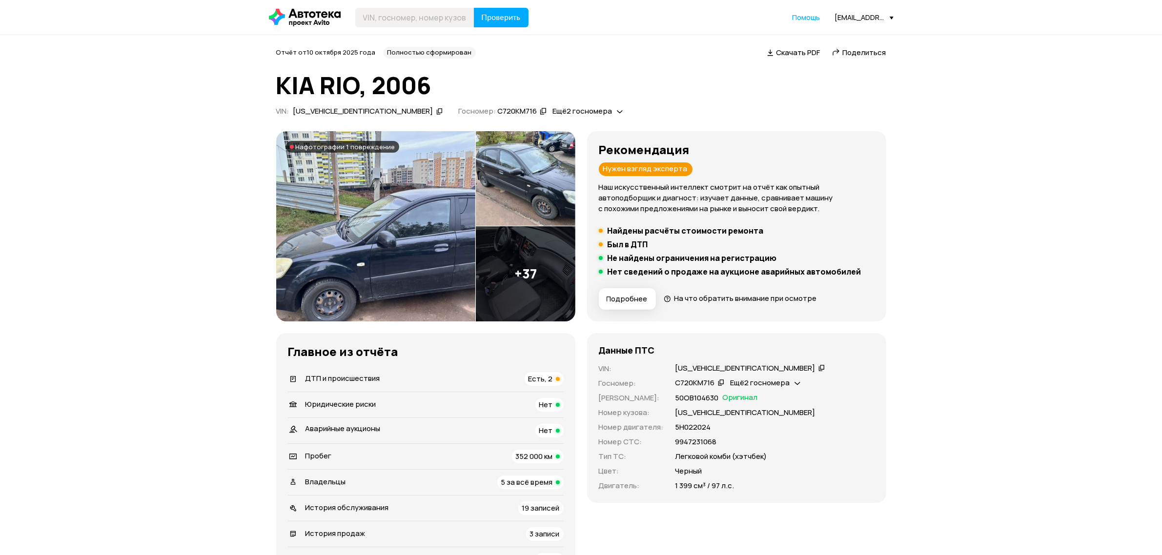
click at [818, 364] on icon at bounding box center [821, 368] width 7 height 10
click at [818, 366] on icon at bounding box center [821, 368] width 7 height 10
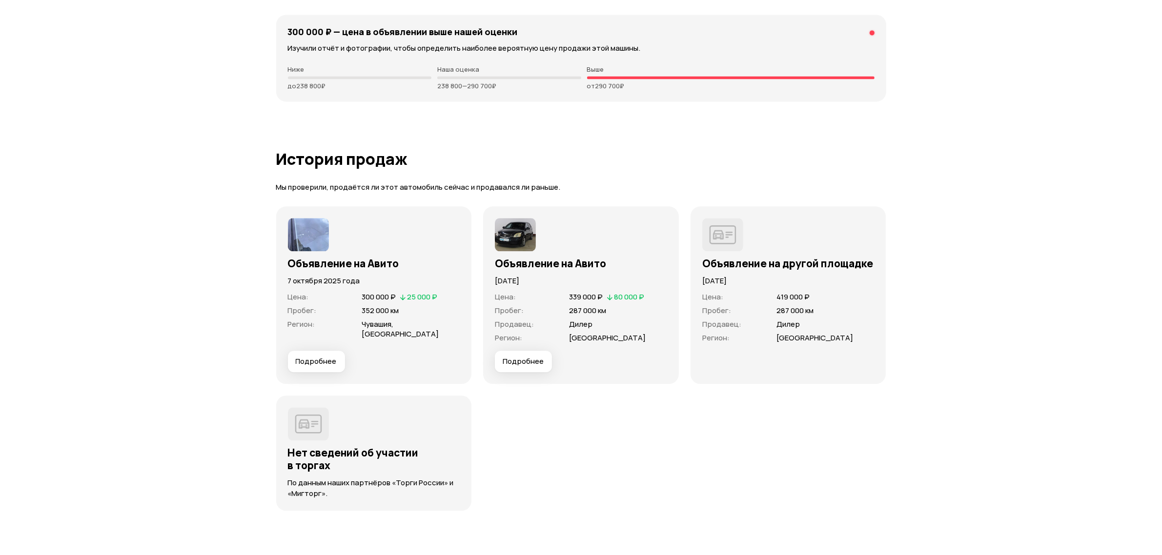
scroll to position [2745, 0]
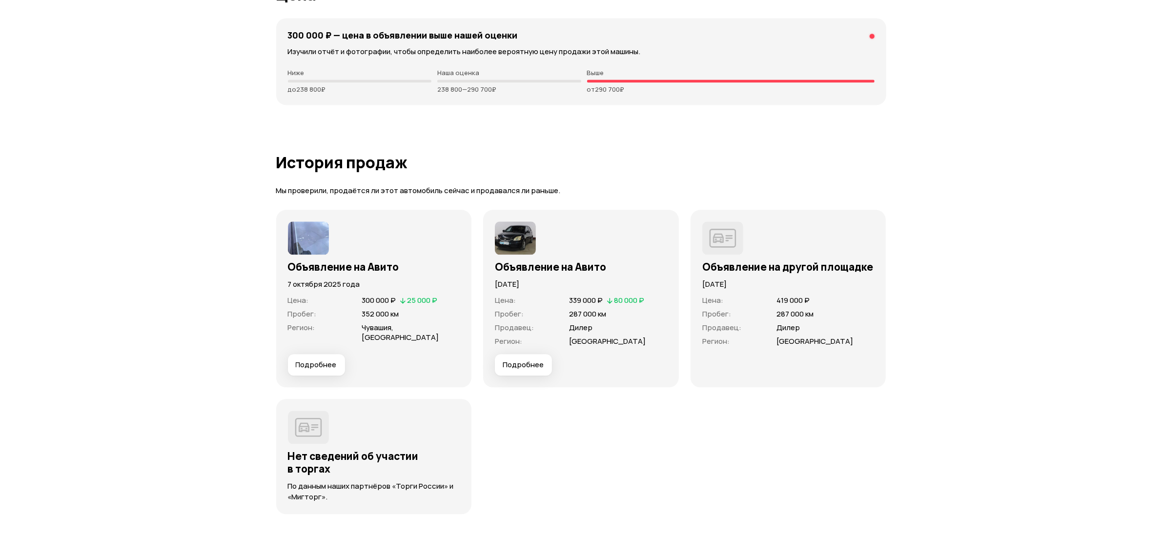
click at [324, 364] on span "Подробнее" at bounding box center [316, 365] width 41 height 10
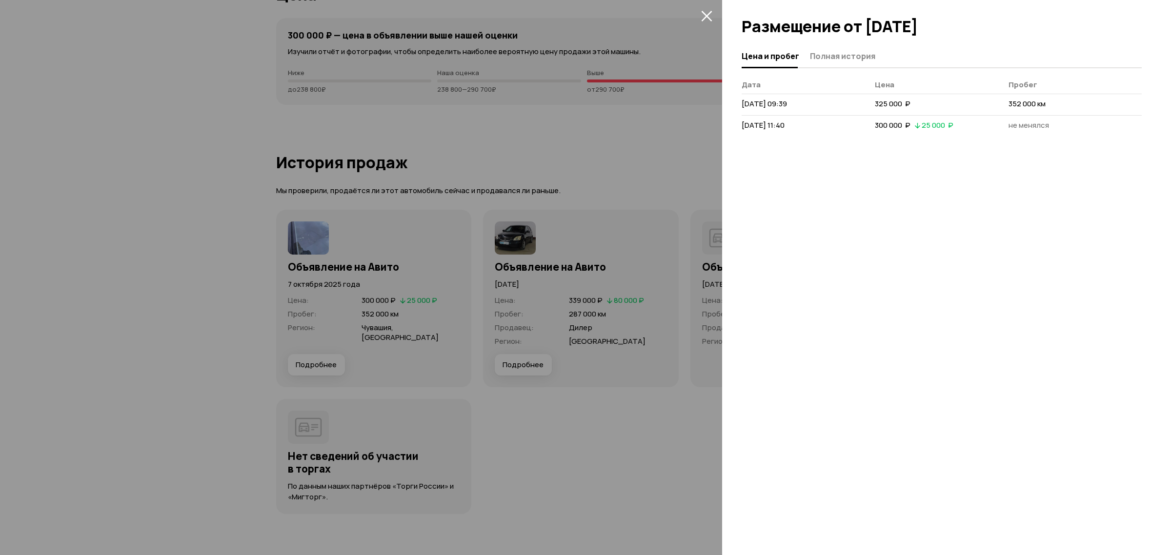
click at [844, 57] on span "Полная история" at bounding box center [842, 56] width 65 height 10
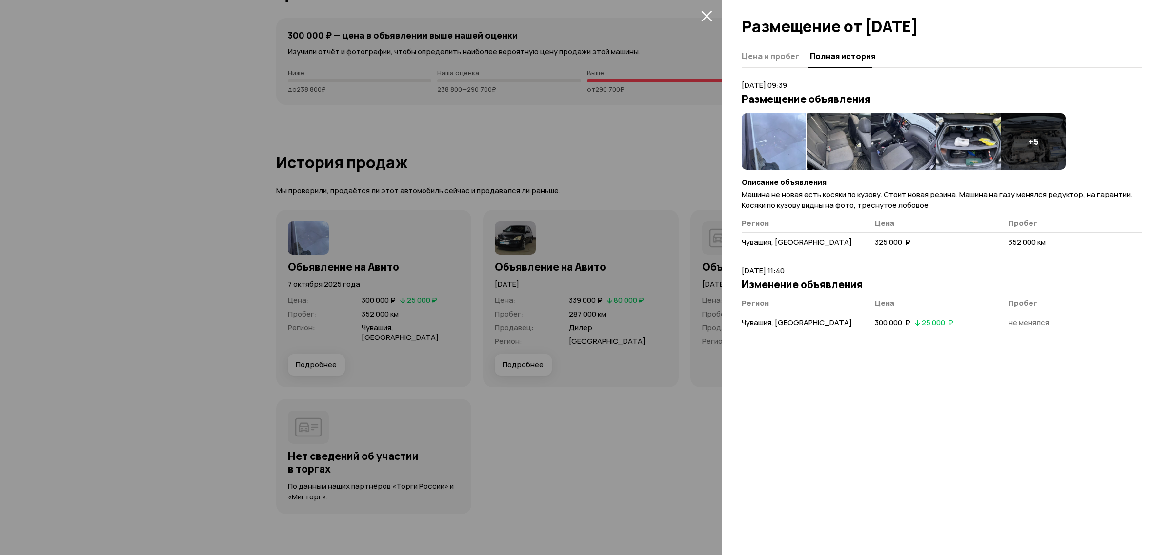
click at [500, 162] on div at bounding box center [585, 277] width 1171 height 555
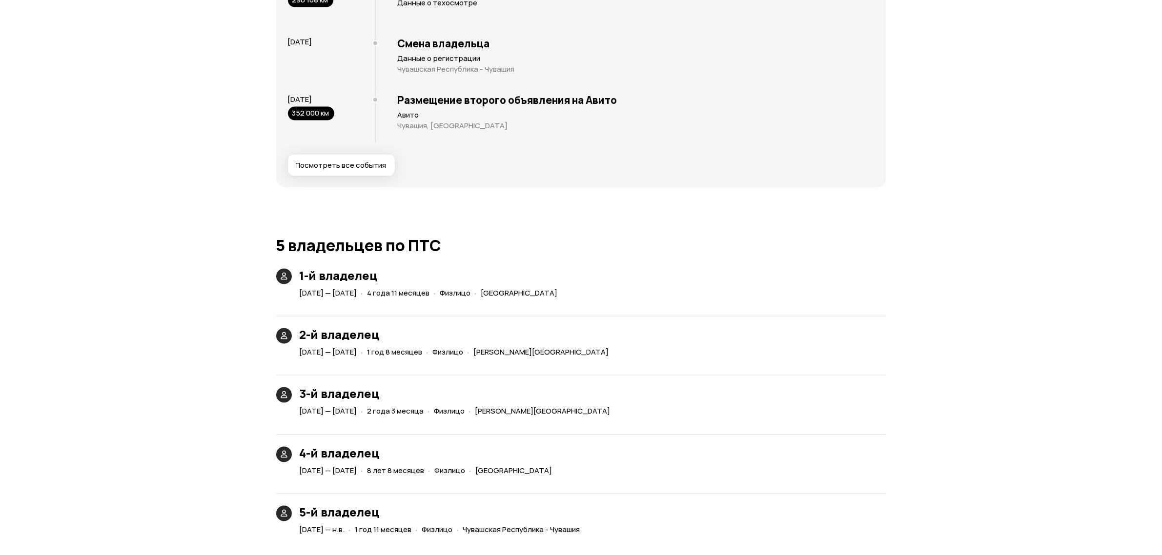
scroll to position [2013, 0]
